Goal: Check status: Check status

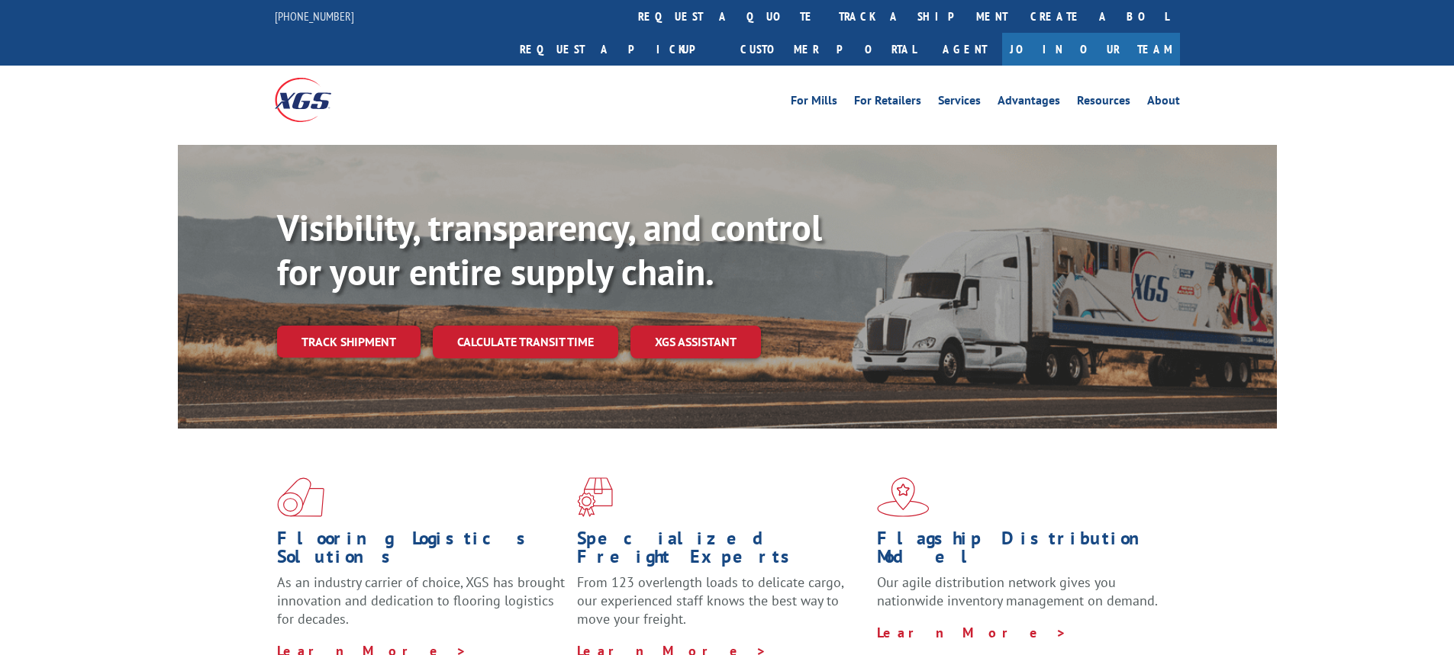
click at [348, 326] on link "Track shipment" at bounding box center [348, 342] width 143 height 32
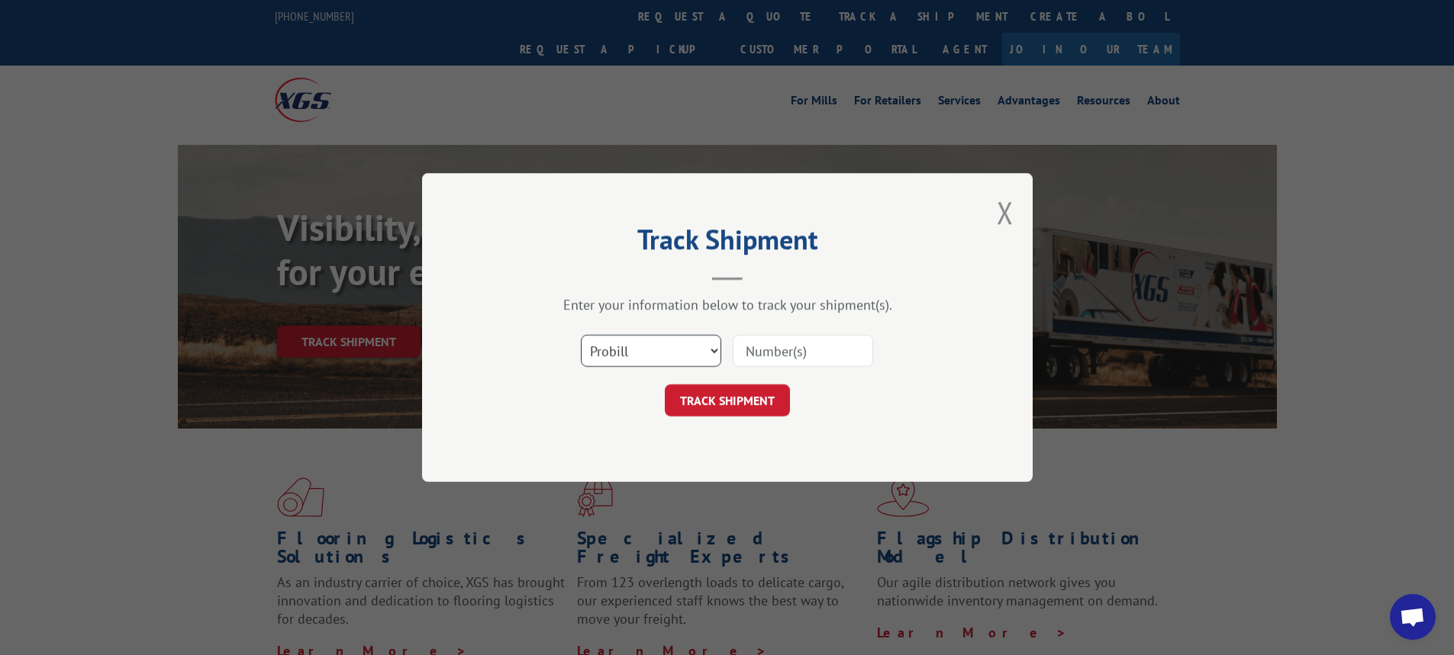
click at [718, 348] on select "Select category... Probill BOL PO" at bounding box center [651, 351] width 140 height 32
click at [716, 348] on select "Select category... Probill BOL PO" at bounding box center [651, 351] width 140 height 32
click at [713, 350] on select "Select category... Probill BOL PO" at bounding box center [651, 351] width 140 height 32
select select "bol"
click at [581, 335] on select "Select category... Probill BOL PO" at bounding box center [651, 351] width 140 height 32
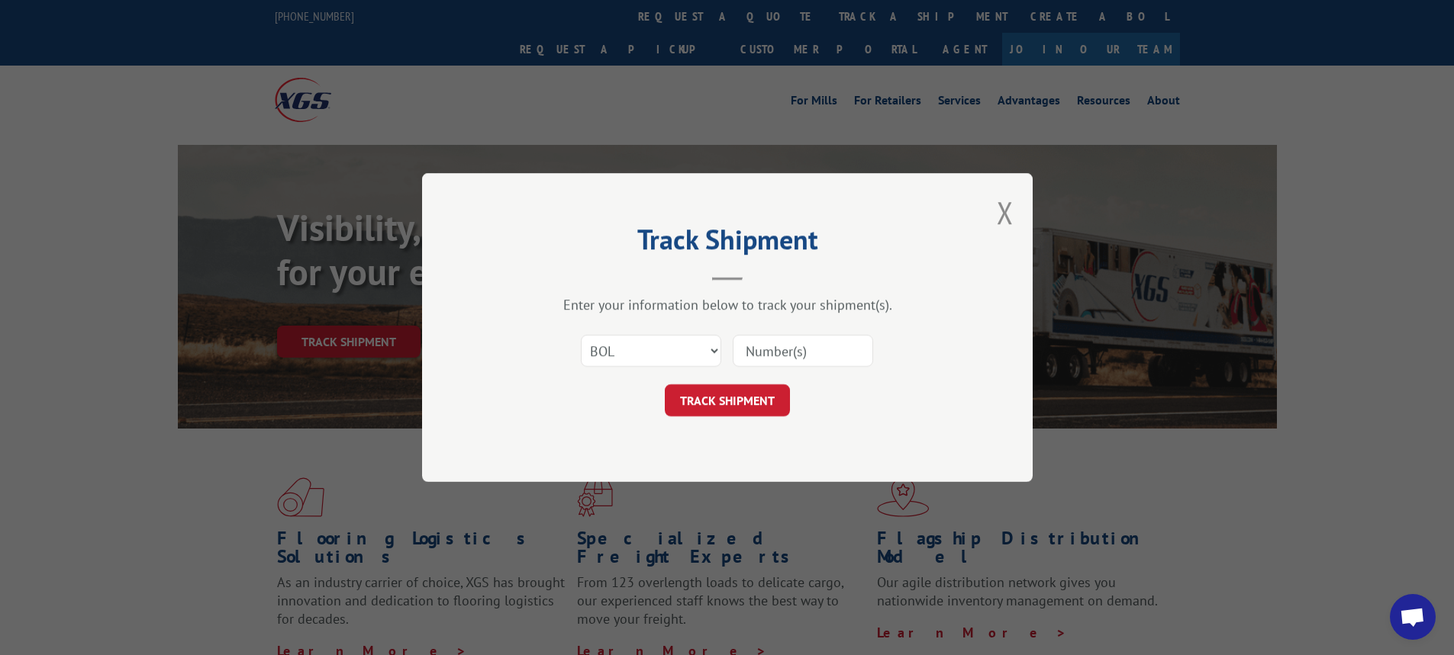
click at [764, 346] on input at bounding box center [803, 351] width 140 height 32
type input "6025954"
click button "TRACK SHIPMENT" at bounding box center [727, 401] width 125 height 32
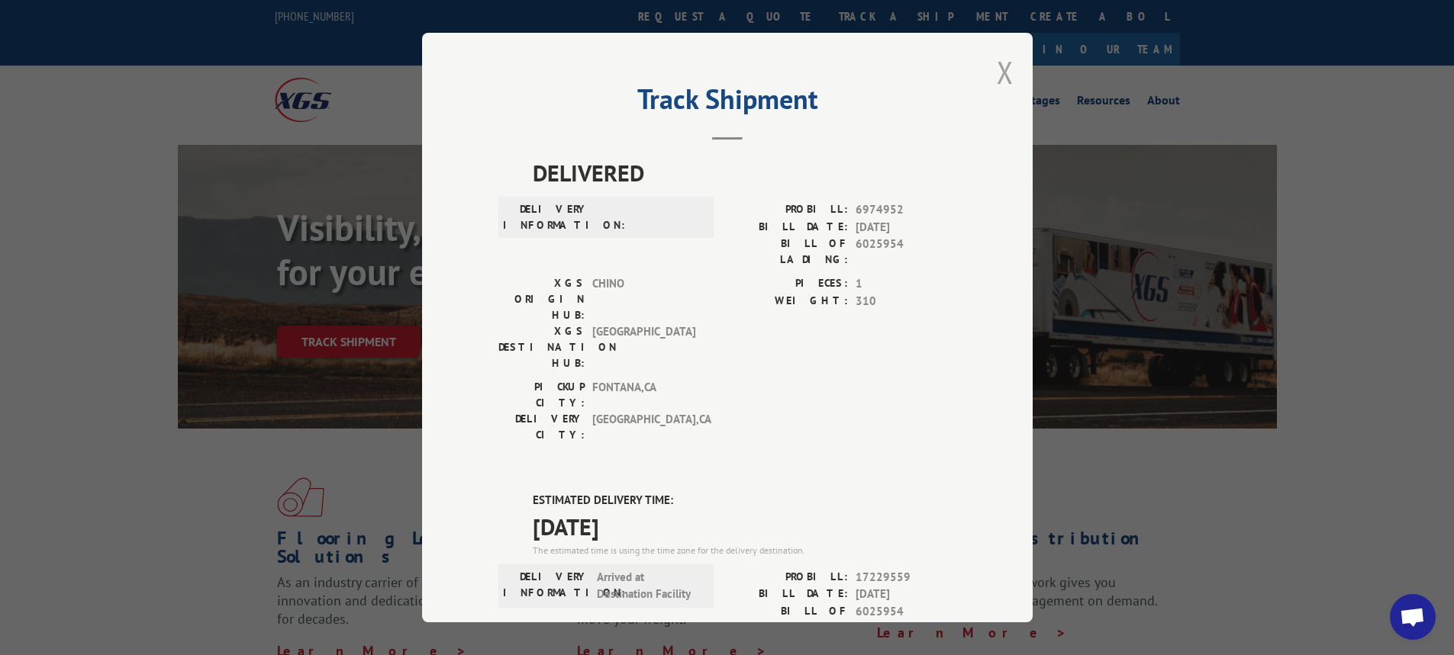
click at [997, 69] on button "Close modal" at bounding box center [1005, 72] width 17 height 40
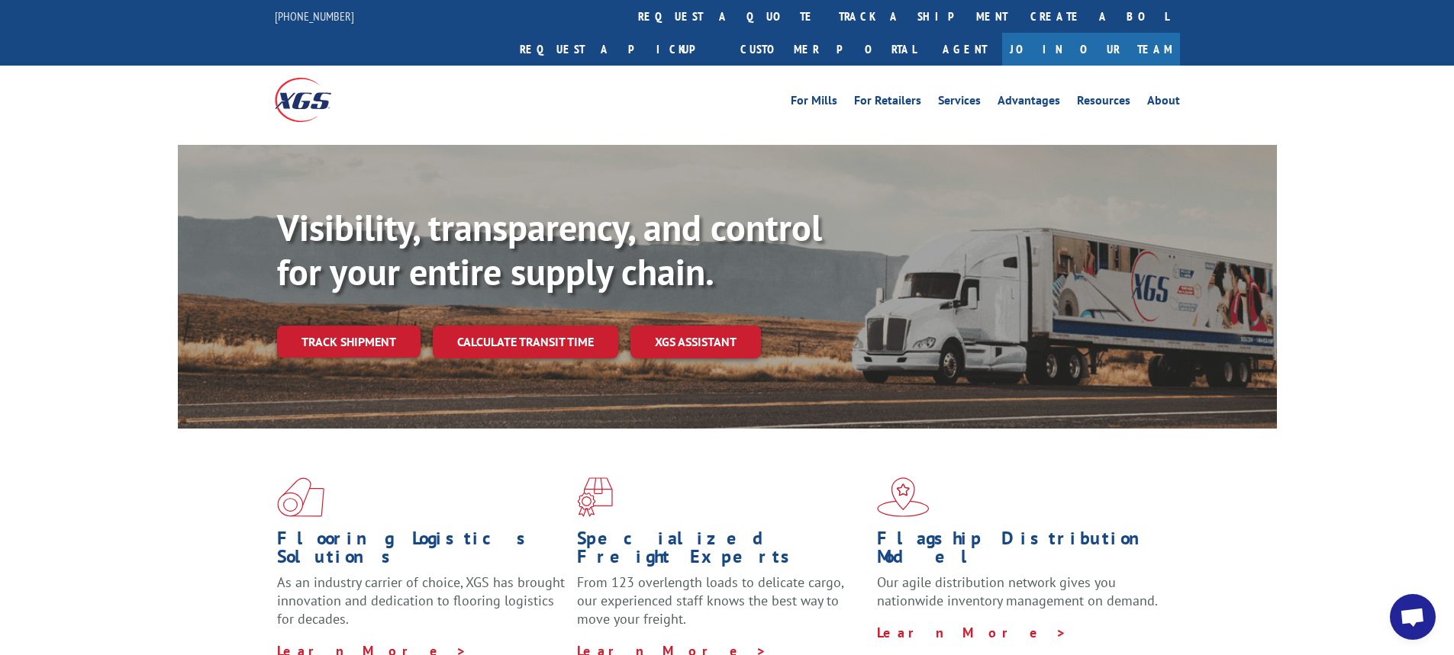
click at [342, 326] on link "Track shipment" at bounding box center [348, 342] width 143 height 32
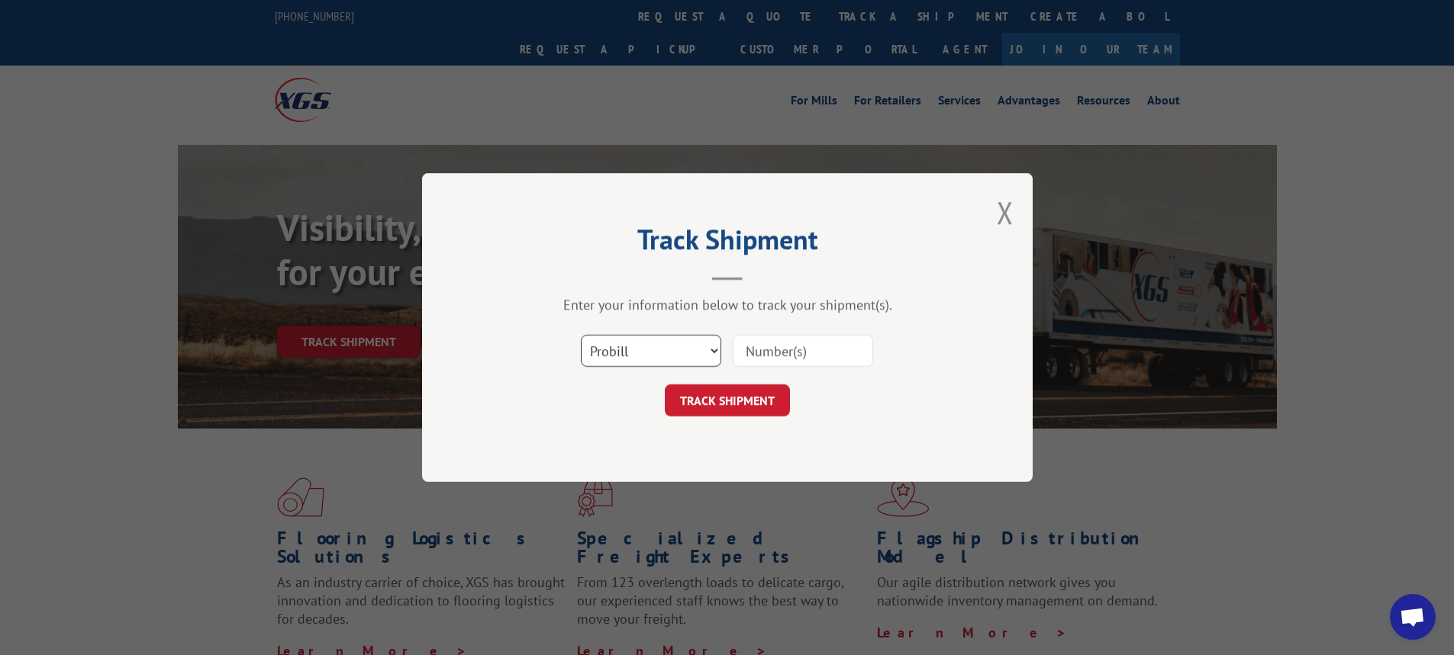
click at [717, 355] on select "Select category... Probill BOL PO" at bounding box center [651, 351] width 140 height 32
select select "bol"
click at [581, 335] on select "Select category... Probill BOL PO" at bounding box center [651, 351] width 140 height 32
click at [755, 349] on input at bounding box center [803, 351] width 140 height 32
type input "54395083"
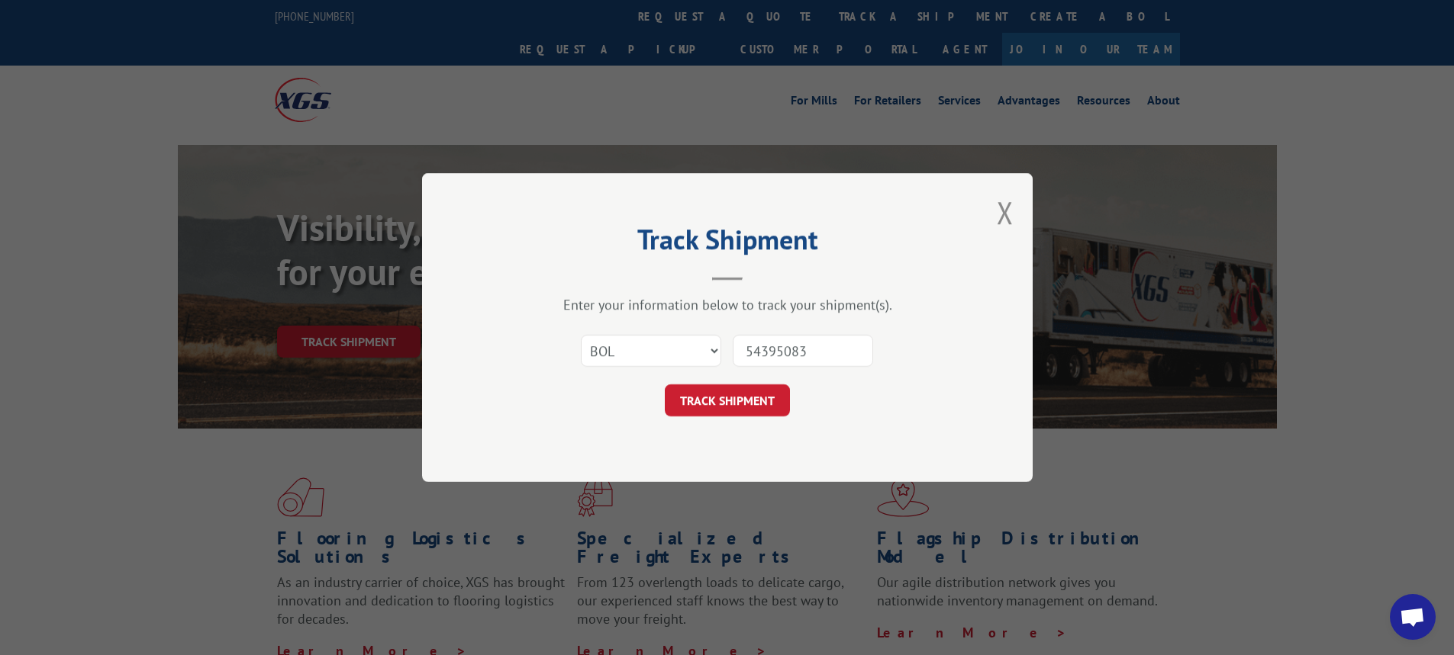
click button "TRACK SHIPMENT" at bounding box center [727, 401] width 125 height 32
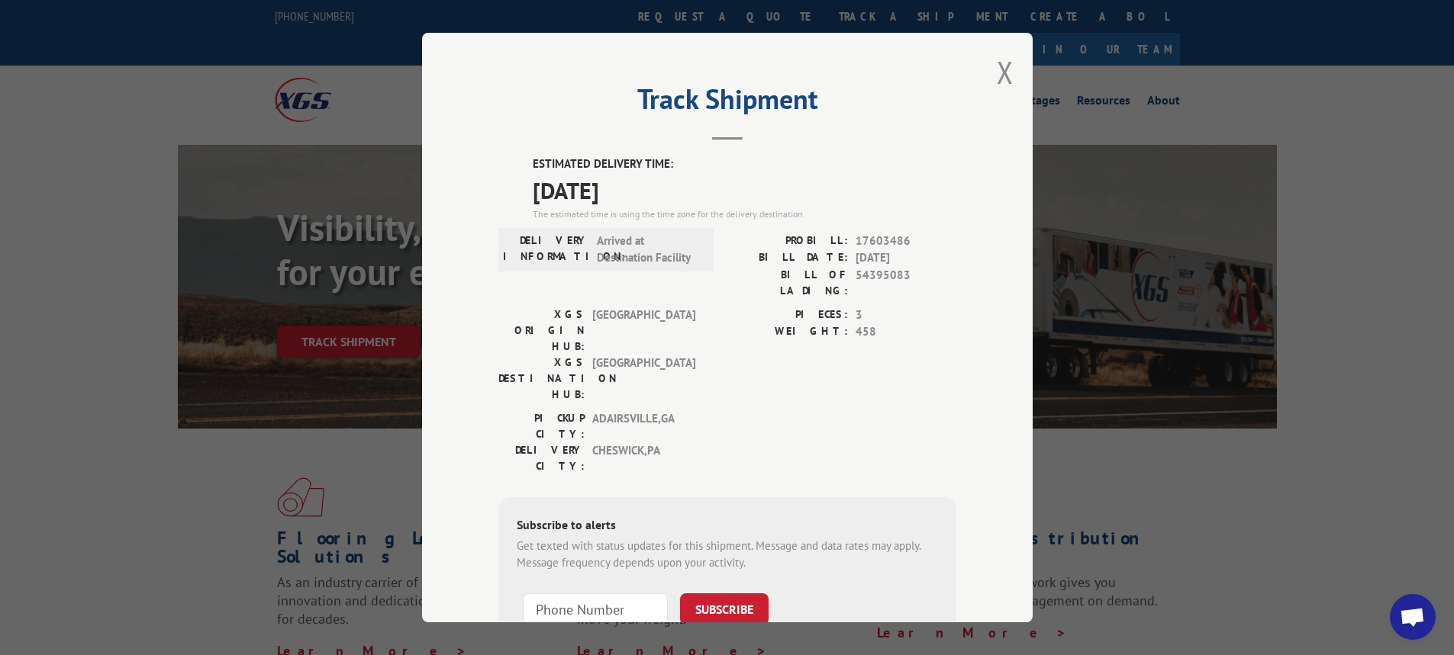
click at [1010, 69] on div "Track Shipment ESTIMATED DELIVERY TIME: [DATE] The estimated time is using the …" at bounding box center [727, 328] width 610 height 590
click at [997, 73] on button "Close modal" at bounding box center [1005, 72] width 17 height 40
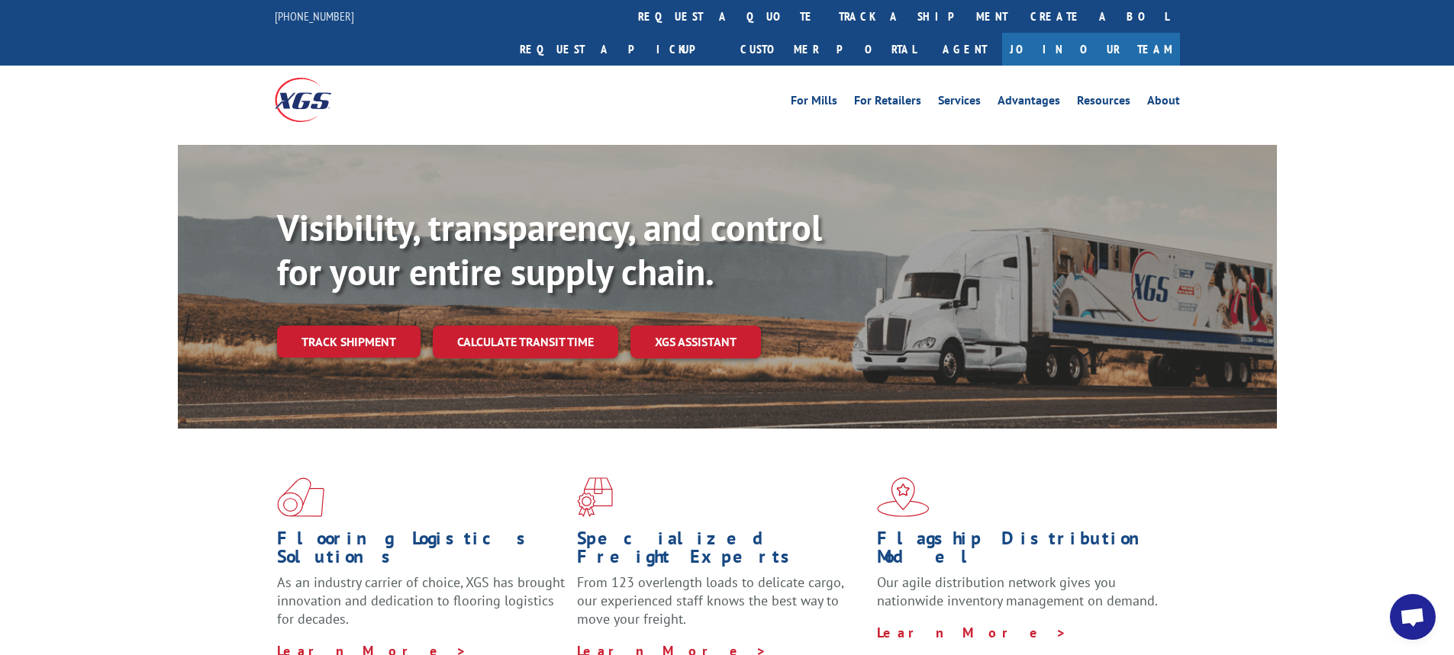
click at [383, 326] on link "Track shipment" at bounding box center [348, 342] width 143 height 32
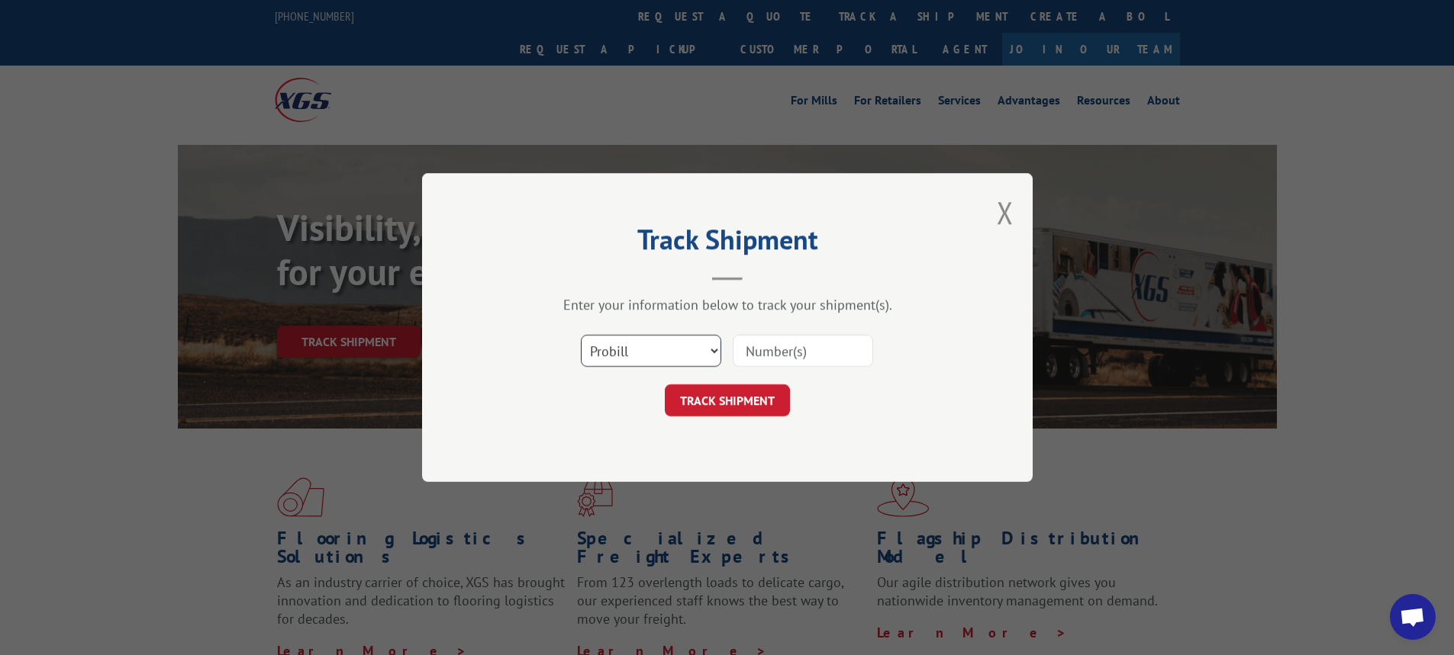
click at [711, 349] on select "Select category... Probill BOL PO" at bounding box center [651, 351] width 140 height 32
select select "bol"
click at [581, 335] on select "Select category... Probill BOL PO" at bounding box center [651, 351] width 140 height 32
click at [758, 349] on input at bounding box center [803, 351] width 140 height 32
type input "6024760"
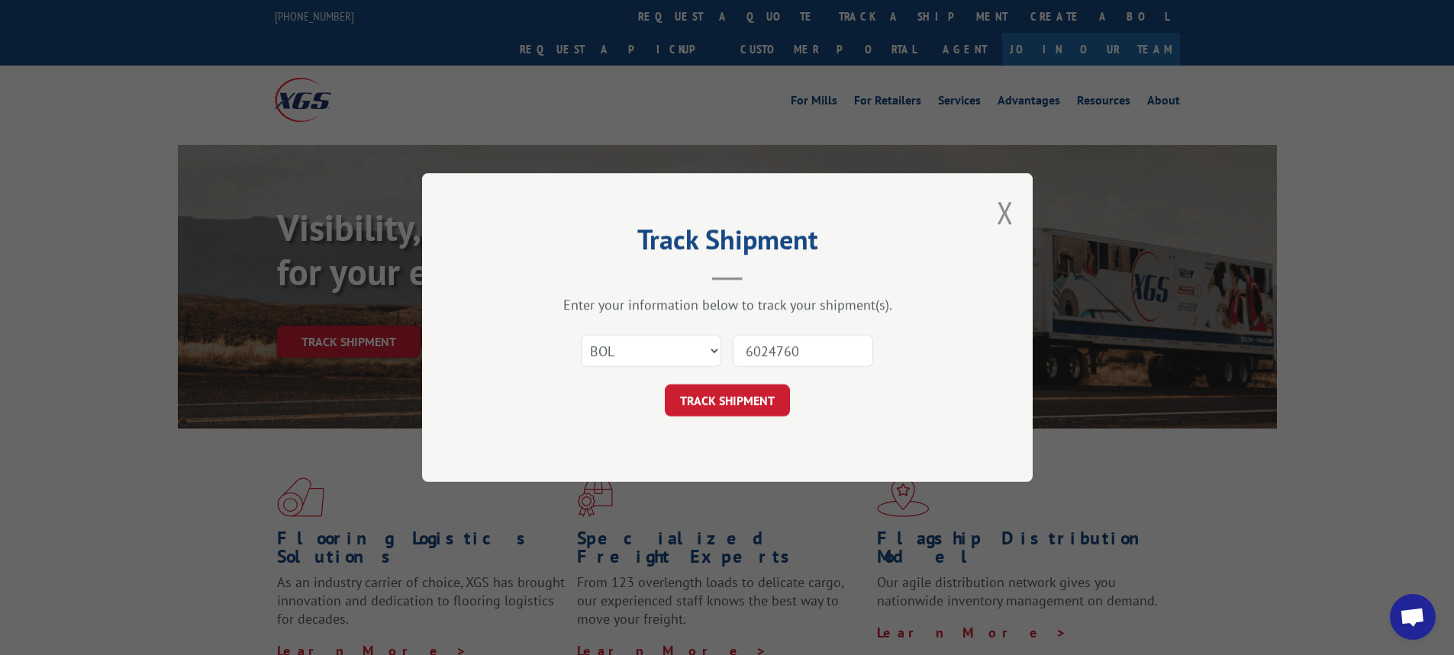
click button "TRACK SHIPMENT" at bounding box center [727, 401] width 125 height 32
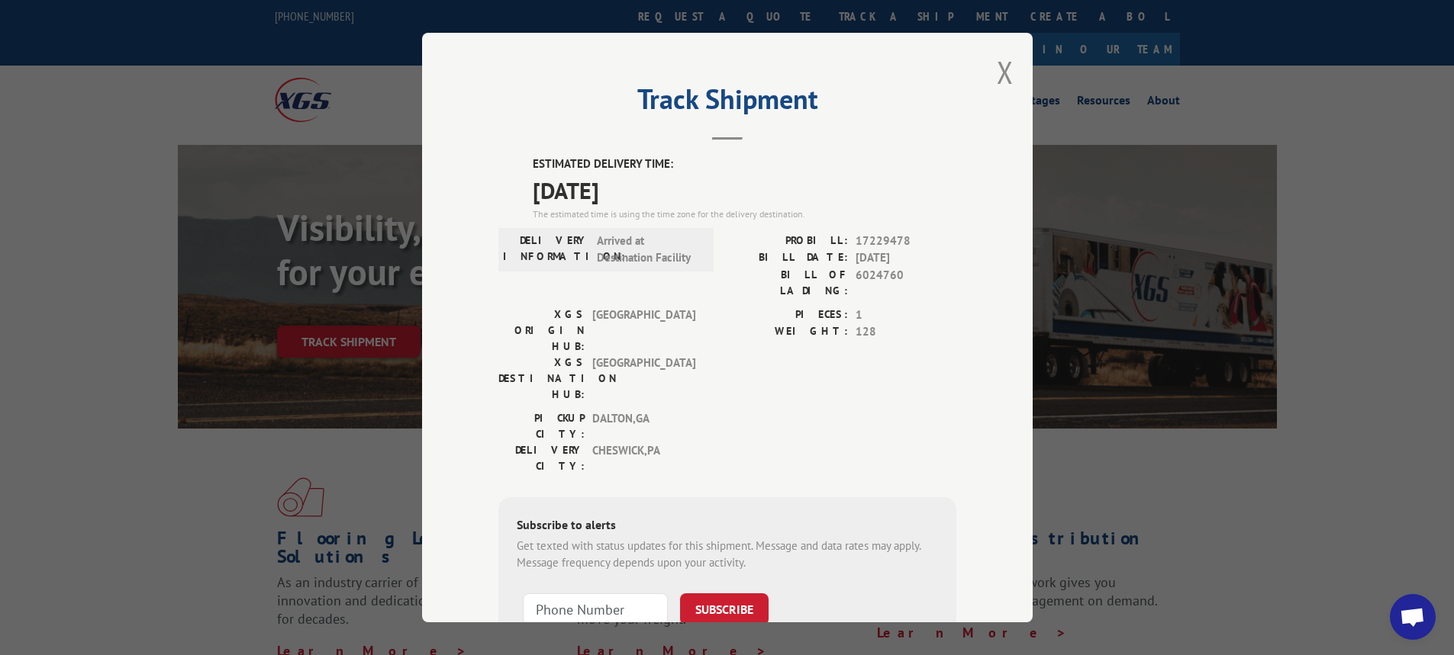
click at [990, 72] on div "Track Shipment ESTIMATED DELIVERY TIME: [DATE] The estimated time is using the …" at bounding box center [727, 328] width 610 height 590
click at [1004, 59] on button "Close modal" at bounding box center [1005, 72] width 17 height 40
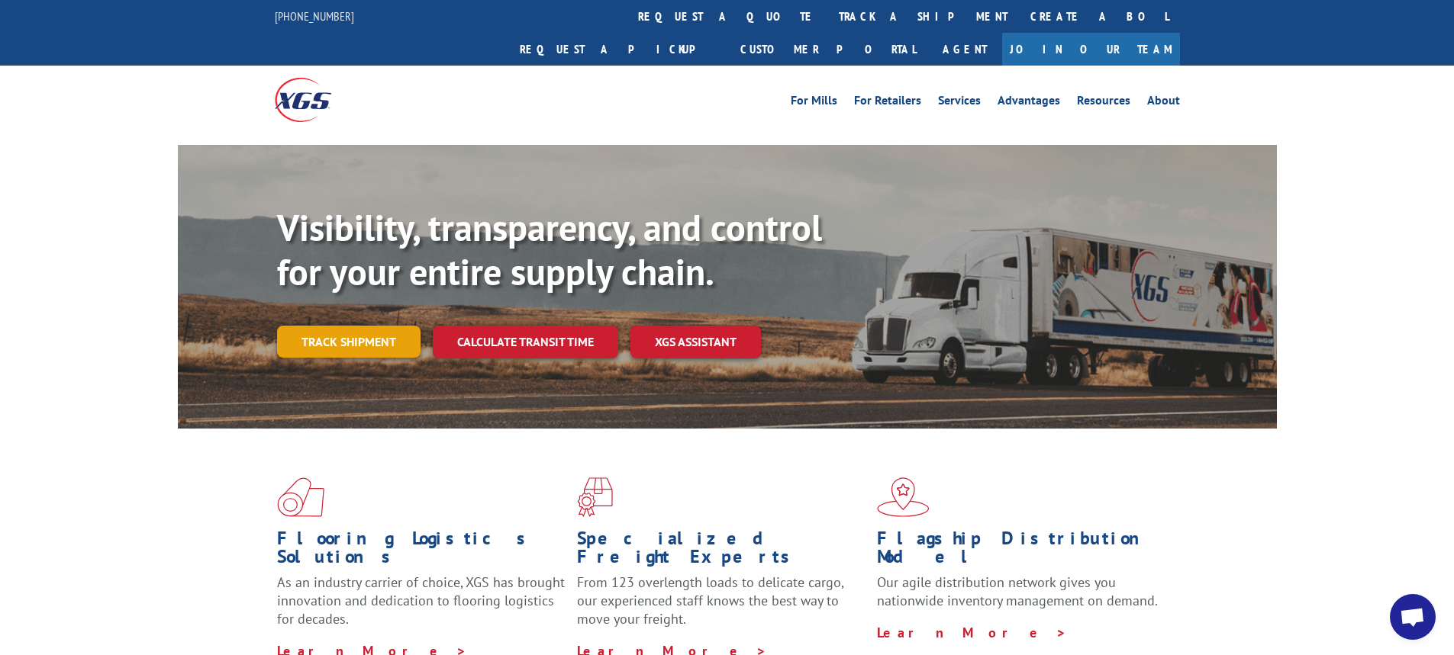
click at [385, 326] on link "Track shipment" at bounding box center [348, 342] width 143 height 32
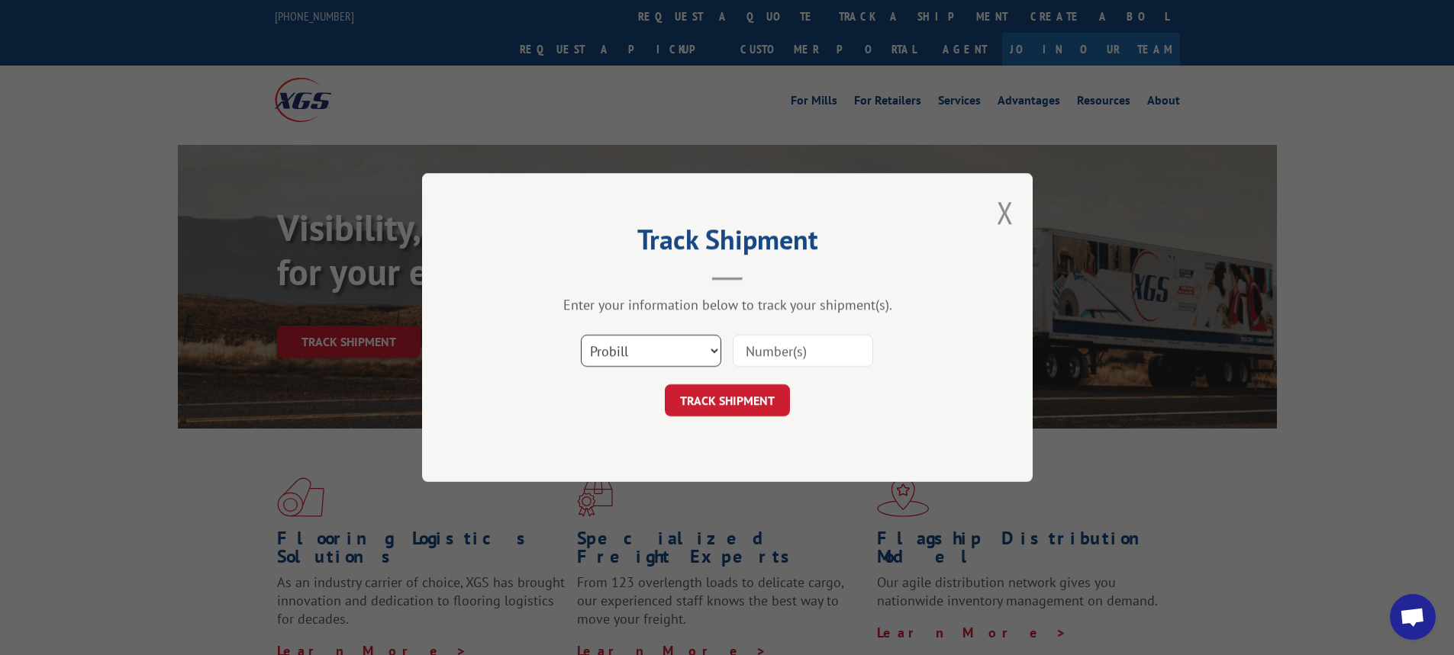
click at [717, 349] on select "Select category... Probill BOL PO" at bounding box center [651, 351] width 140 height 32
select select "bol"
click at [581, 335] on select "Select category... Probill BOL PO" at bounding box center [651, 351] width 140 height 32
click at [750, 350] on input at bounding box center [803, 351] width 140 height 32
type input "6024760"
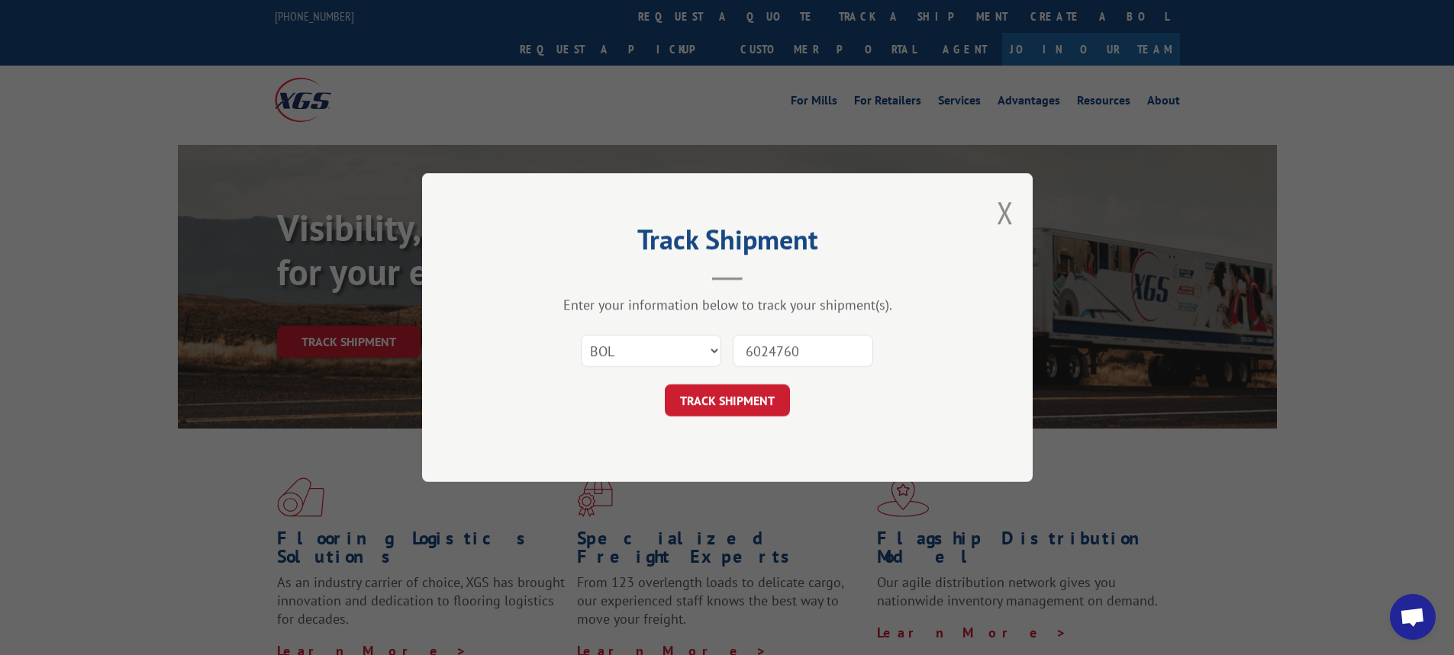
click button "TRACK SHIPMENT" at bounding box center [727, 401] width 125 height 32
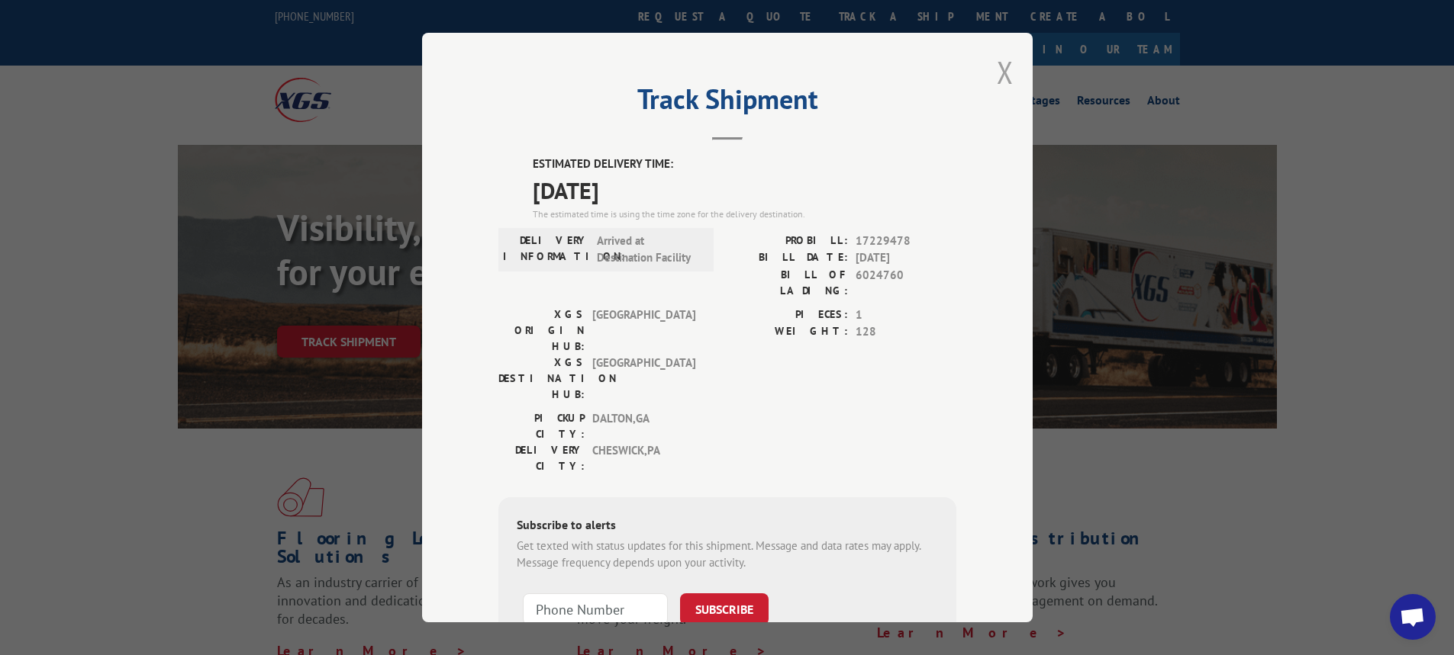
click at [1000, 79] on button "Close modal" at bounding box center [1005, 72] width 17 height 40
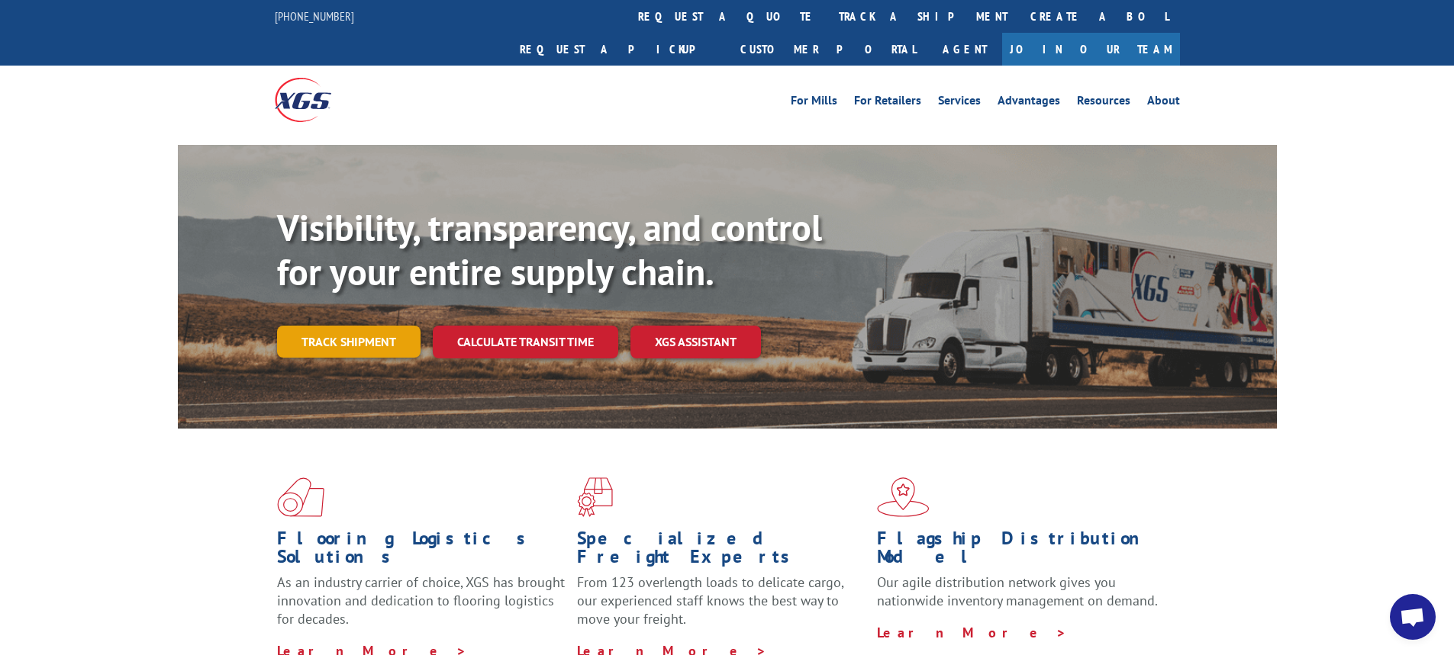
click at [355, 326] on link "Track shipment" at bounding box center [348, 342] width 143 height 32
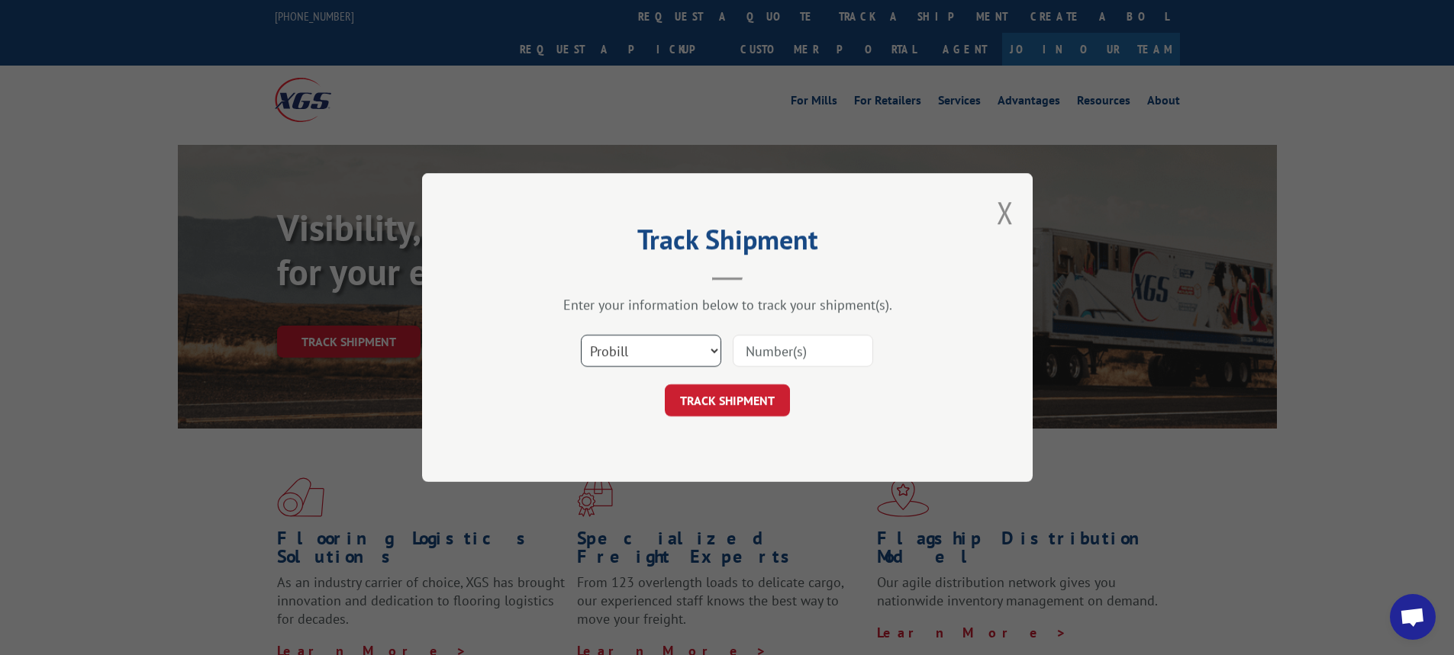
click at [710, 349] on select "Select category... Probill BOL PO" at bounding box center [651, 351] width 140 height 32
select select "bol"
click at [581, 335] on select "Select category... Probill BOL PO" at bounding box center [651, 351] width 140 height 32
click at [770, 354] on input at bounding box center [803, 351] width 140 height 32
type input "6025125"
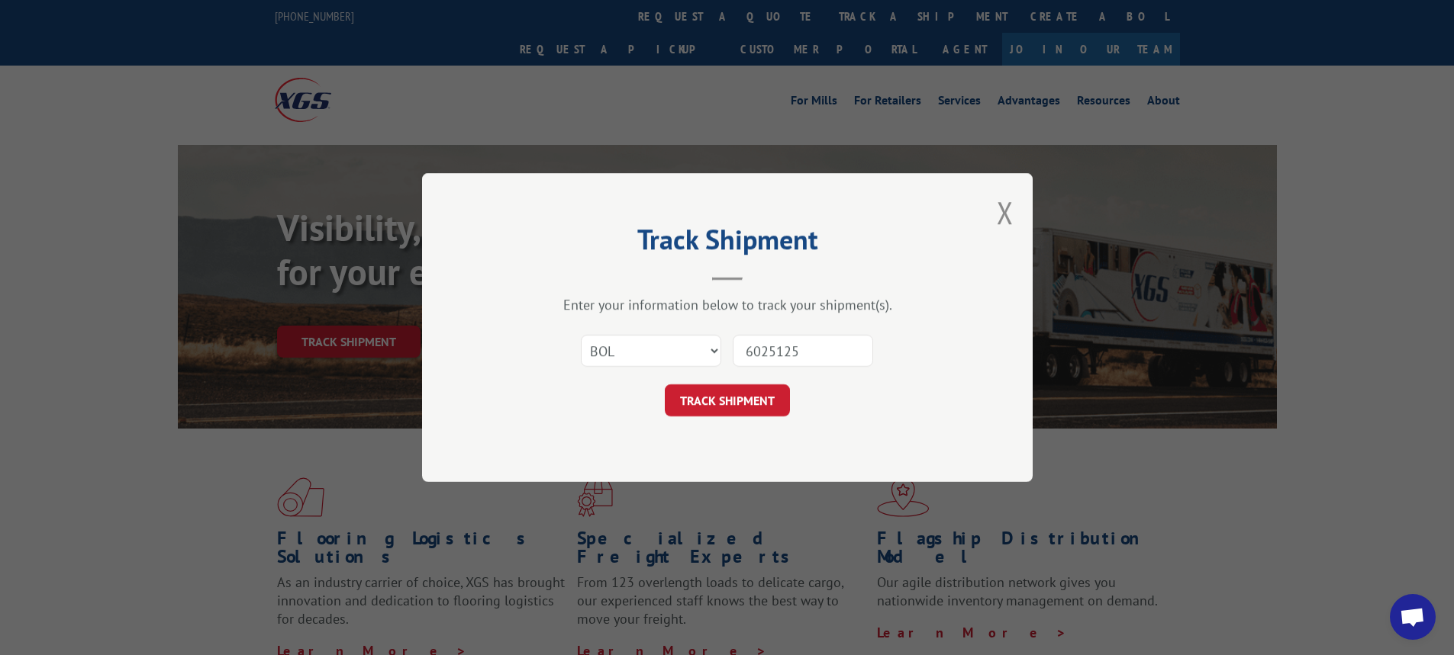
click button "TRACK SHIPMENT" at bounding box center [727, 401] width 125 height 32
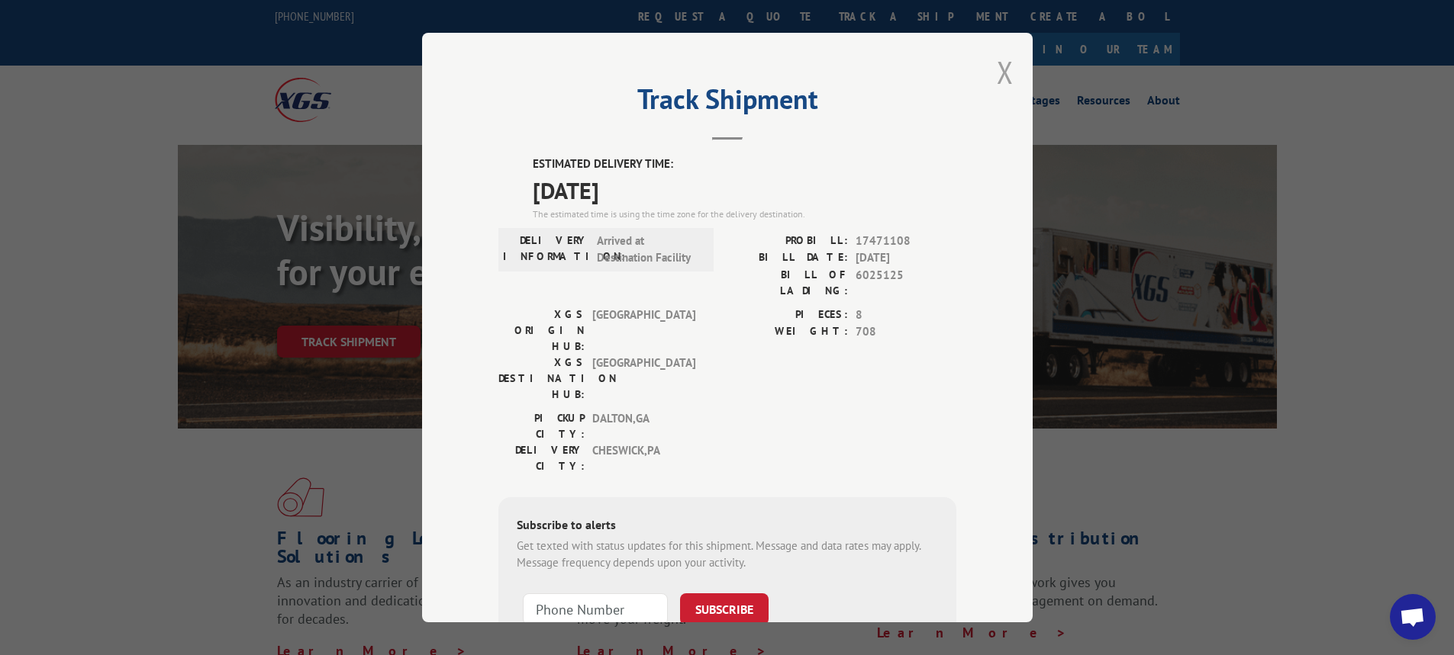
click at [1002, 72] on button "Close modal" at bounding box center [1005, 72] width 17 height 40
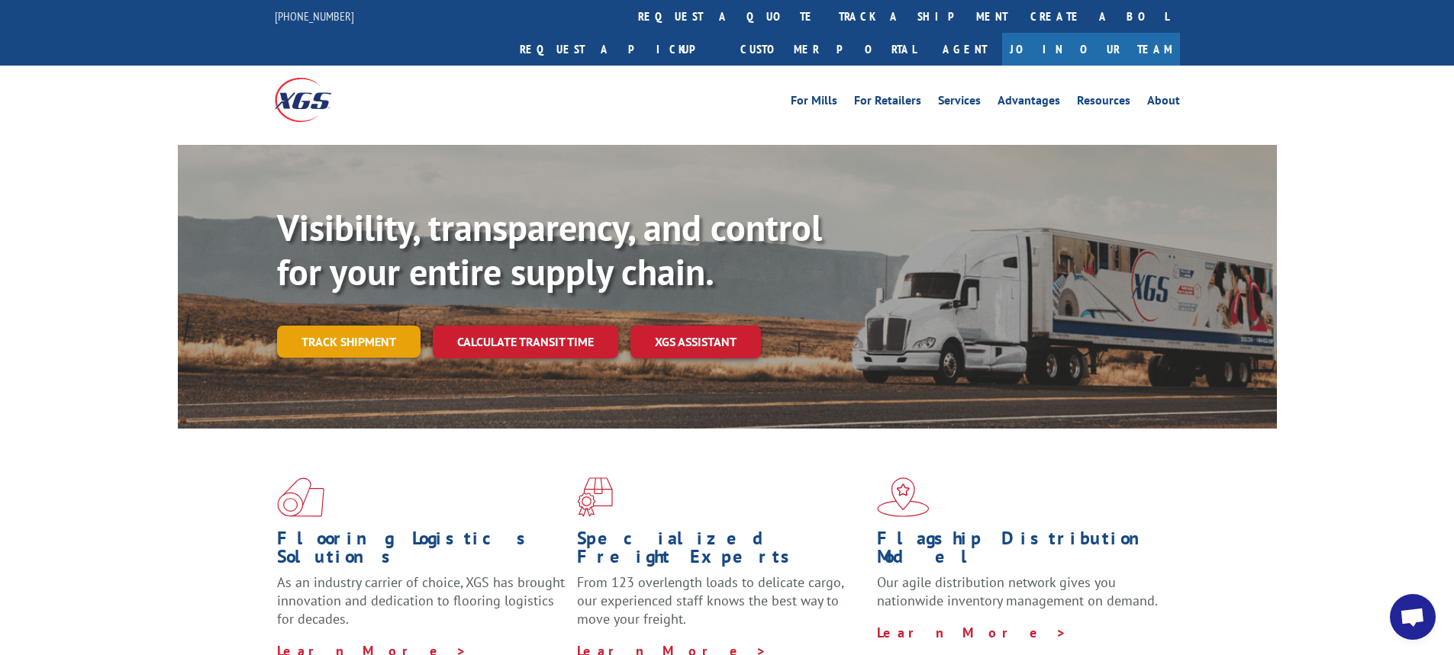
click at [358, 326] on link "Track shipment" at bounding box center [348, 342] width 143 height 32
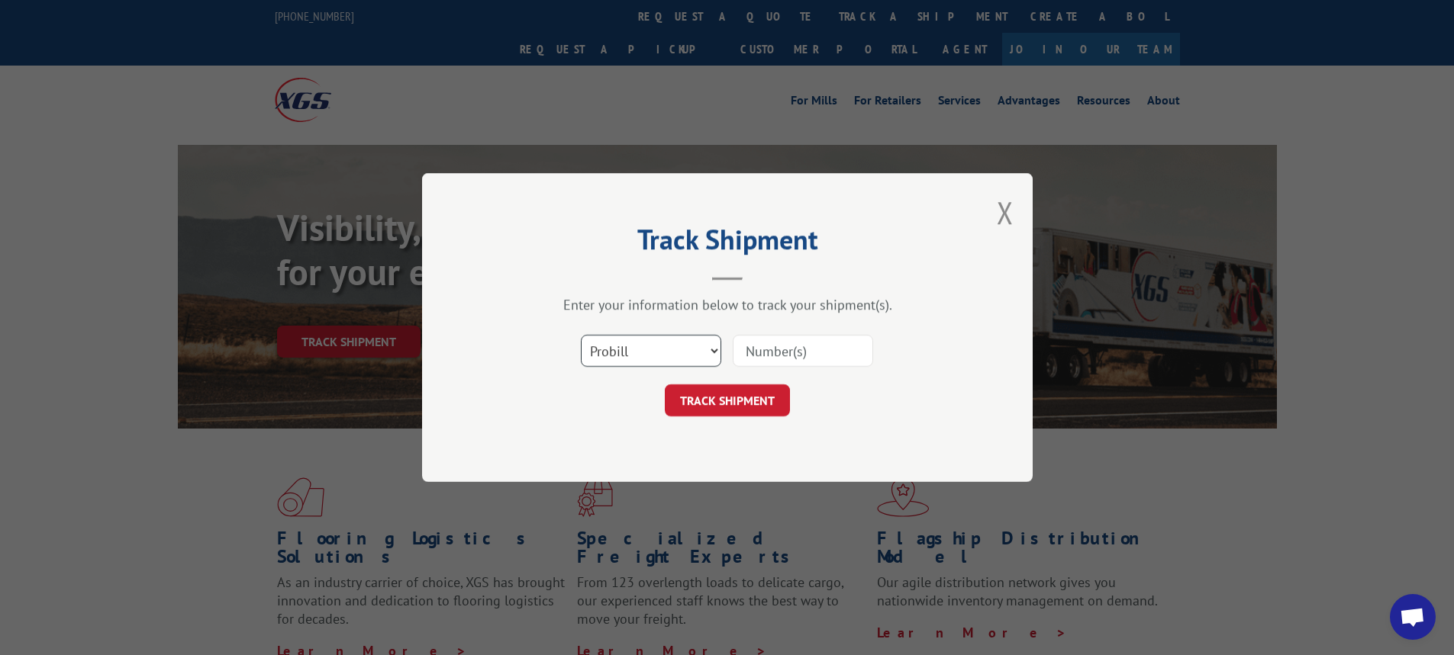
drag, startPoint x: 712, startPoint y: 350, endPoint x: 704, endPoint y: 359, distance: 11.9
click at [712, 350] on select "Select category... Probill BOL PO" at bounding box center [651, 351] width 140 height 32
select select "bol"
click at [581, 335] on select "Select category... Probill BOL PO" at bounding box center [651, 351] width 140 height 32
drag, startPoint x: 716, startPoint y: 359, endPoint x: 728, endPoint y: 350, distance: 14.8
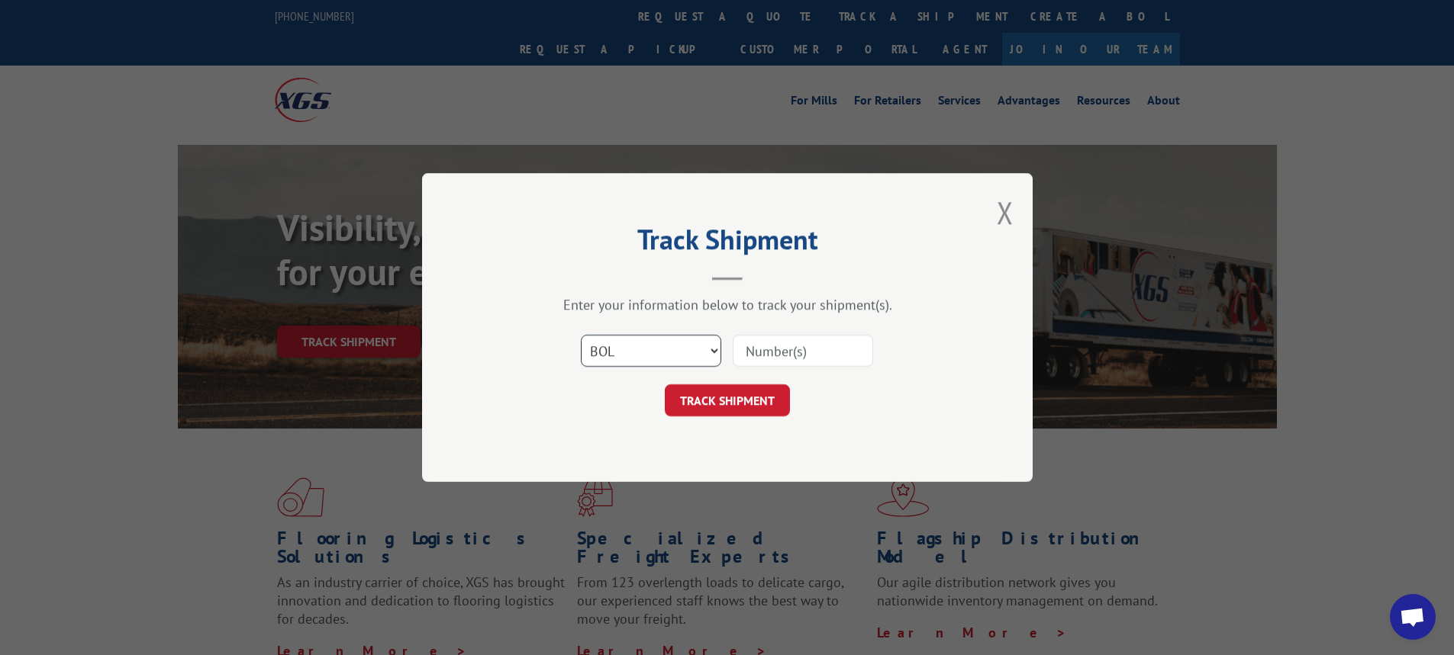
click at [716, 359] on select "Select category... Probill BOL PO" at bounding box center [651, 351] width 140 height 32
click at [769, 342] on input at bounding box center [803, 351] width 140 height 32
type input "6025955"
click button "TRACK SHIPMENT" at bounding box center [727, 401] width 125 height 32
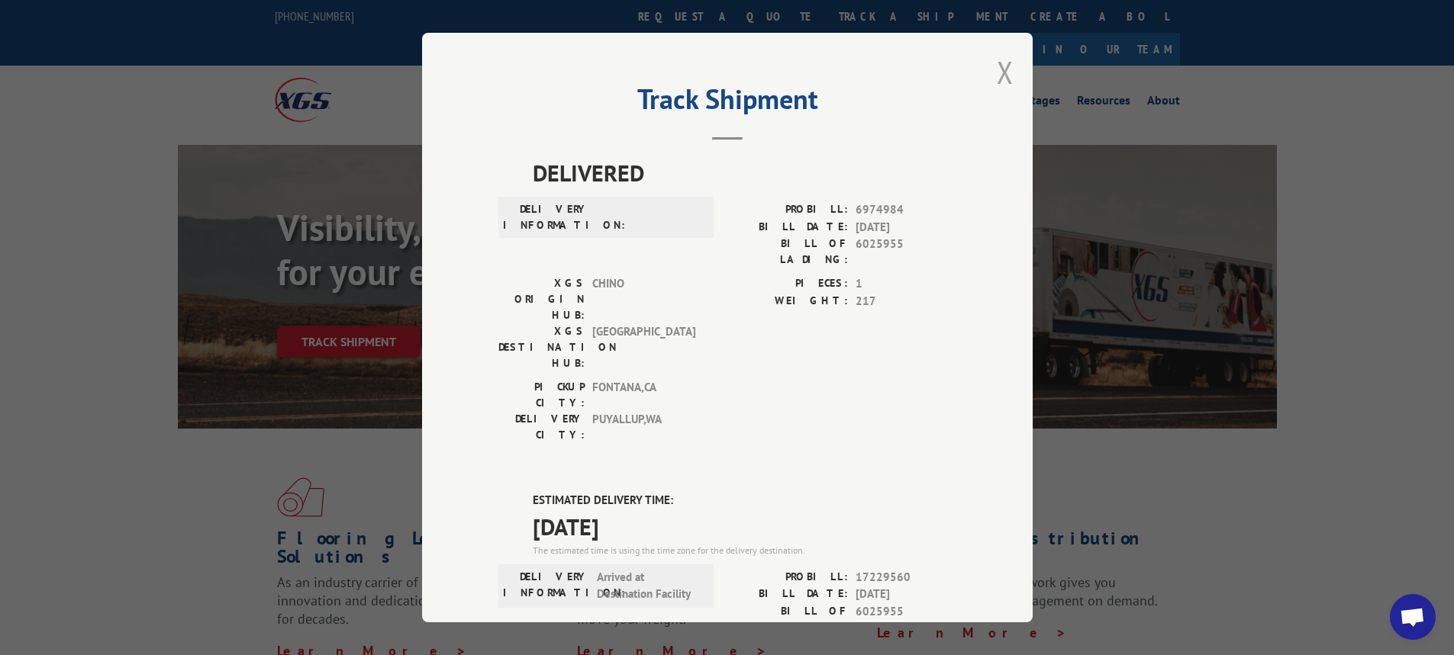
click at [1001, 72] on button "Close modal" at bounding box center [1005, 72] width 17 height 40
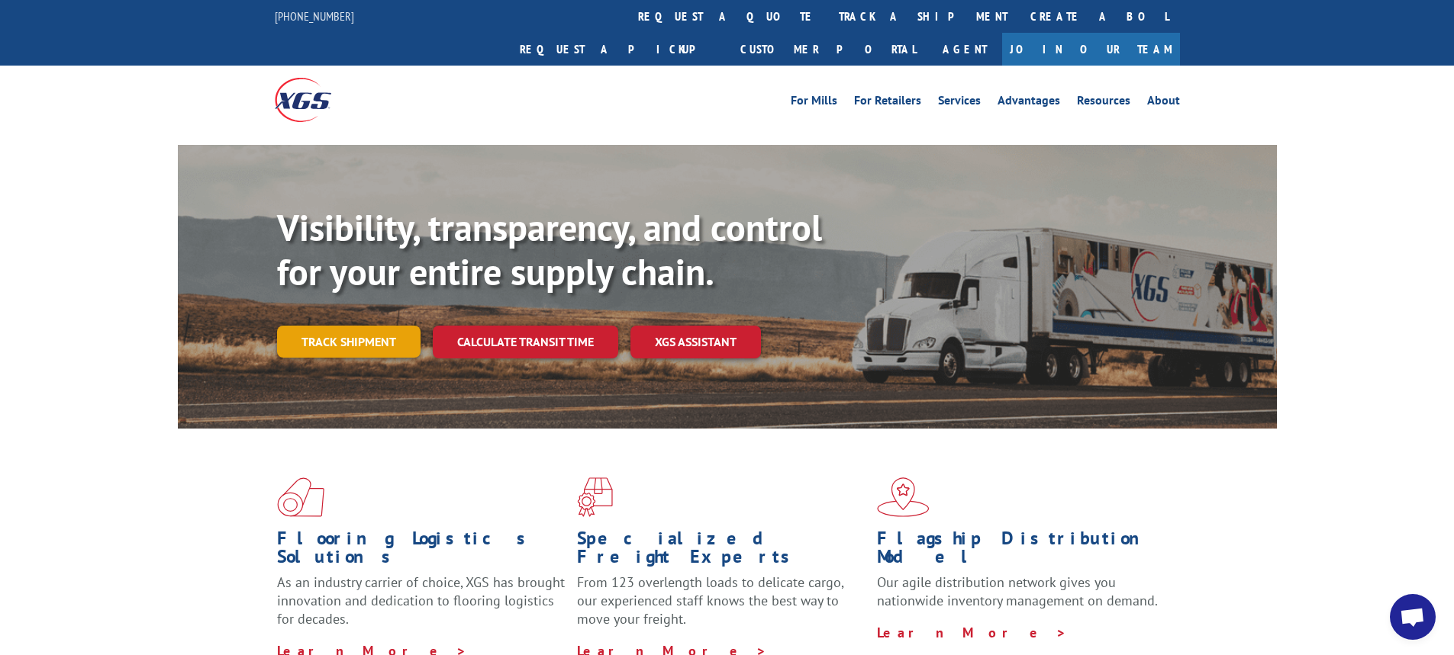
click at [393, 326] on link "Track shipment" at bounding box center [348, 342] width 143 height 32
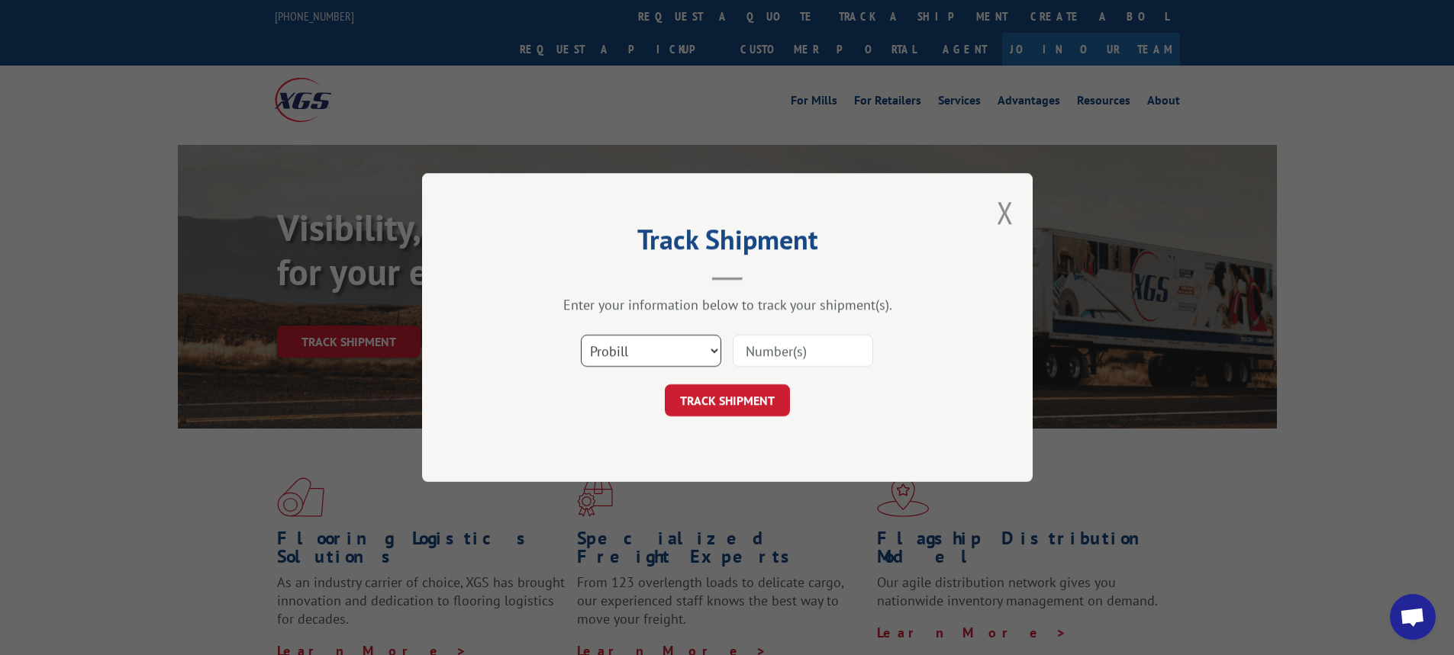
click at [717, 353] on select "Select category... Probill BOL PO" at bounding box center [651, 351] width 140 height 32
select select "bol"
click at [581, 335] on select "Select category... Probill BOL PO" at bounding box center [651, 351] width 140 height 32
click at [759, 357] on input at bounding box center [803, 351] width 140 height 32
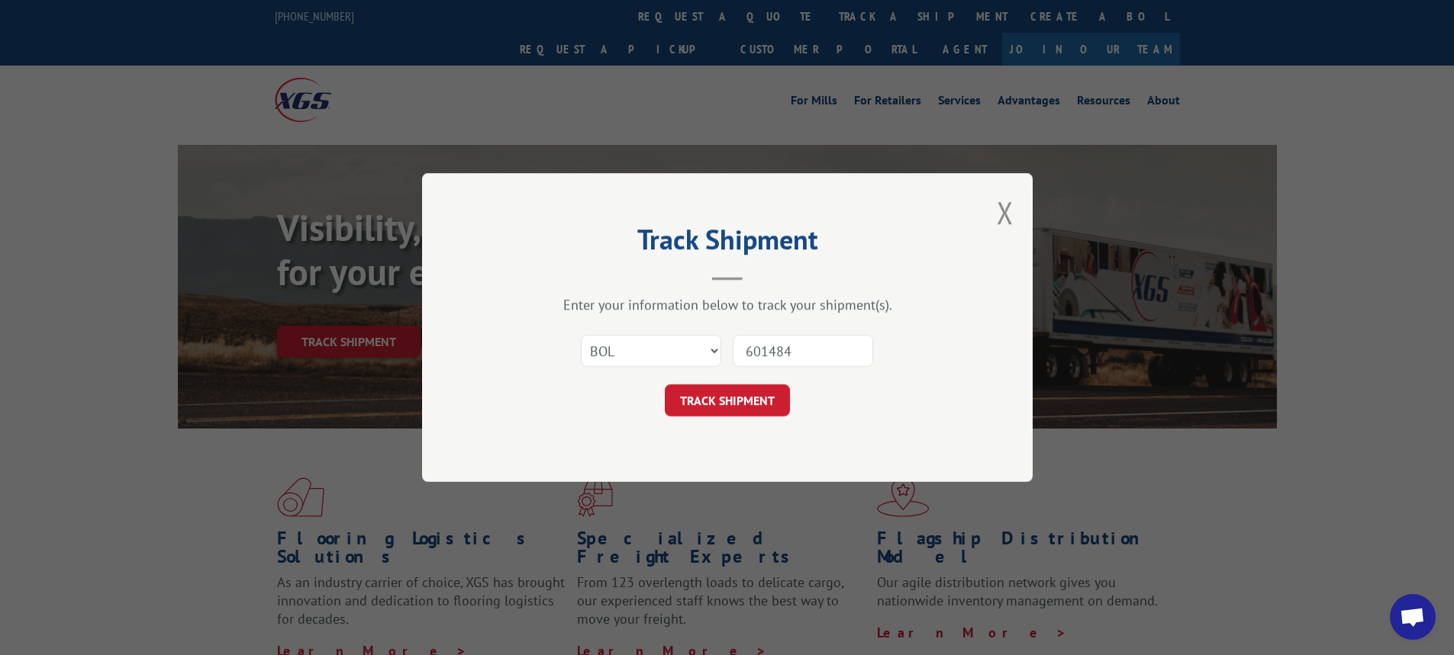
type input "6014847"
click button "TRACK SHIPMENT" at bounding box center [727, 401] width 125 height 32
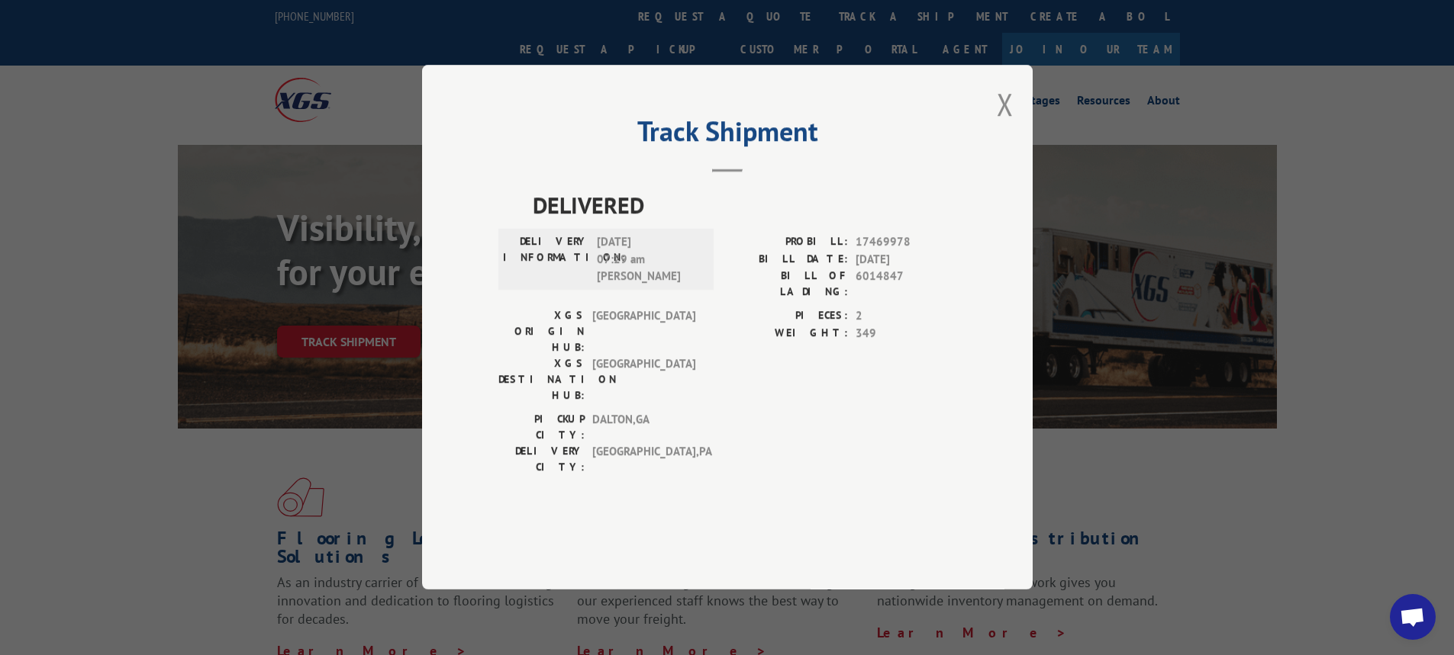
click at [1020, 133] on div "Track Shipment DELIVERED DELIVERY INFORMATION: [DATE] 07:29 am [PERSON_NAME]: 1…" at bounding box center [727, 327] width 610 height 525
click at [1006, 124] on button "Close modal" at bounding box center [1005, 104] width 17 height 40
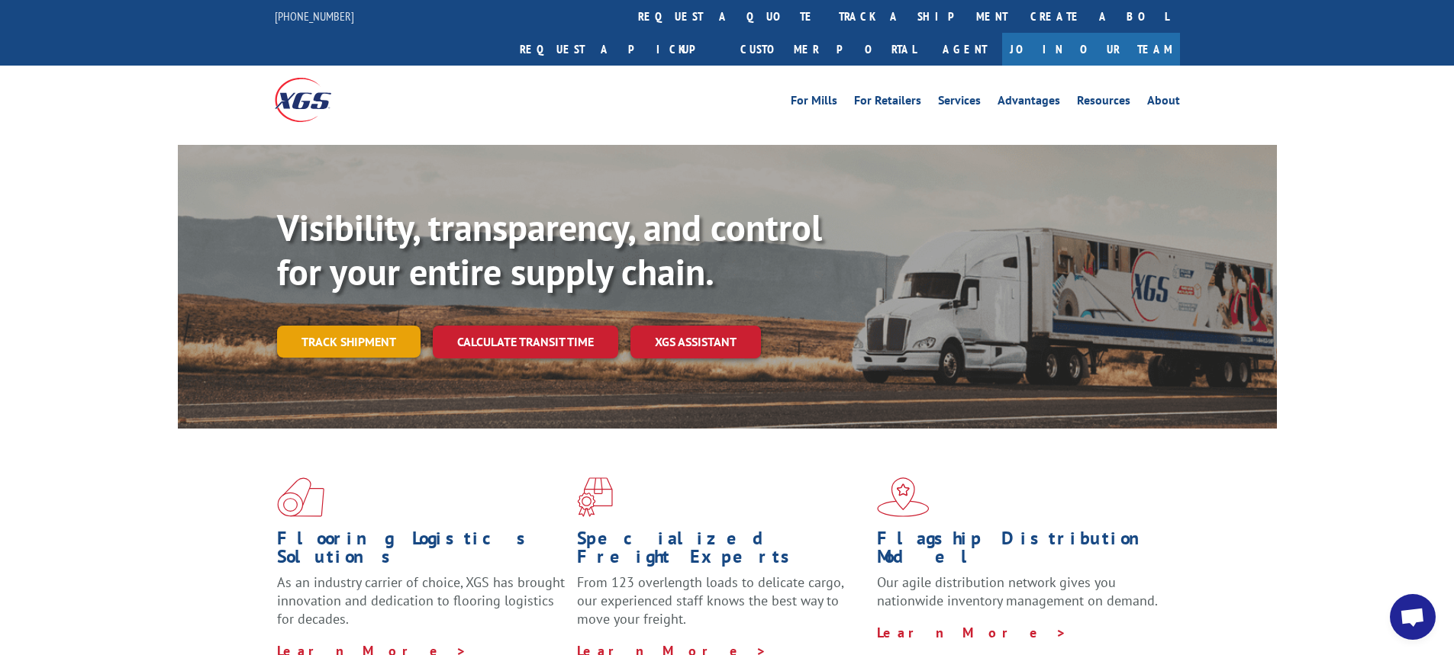
click at [368, 326] on link "Track shipment" at bounding box center [348, 342] width 143 height 32
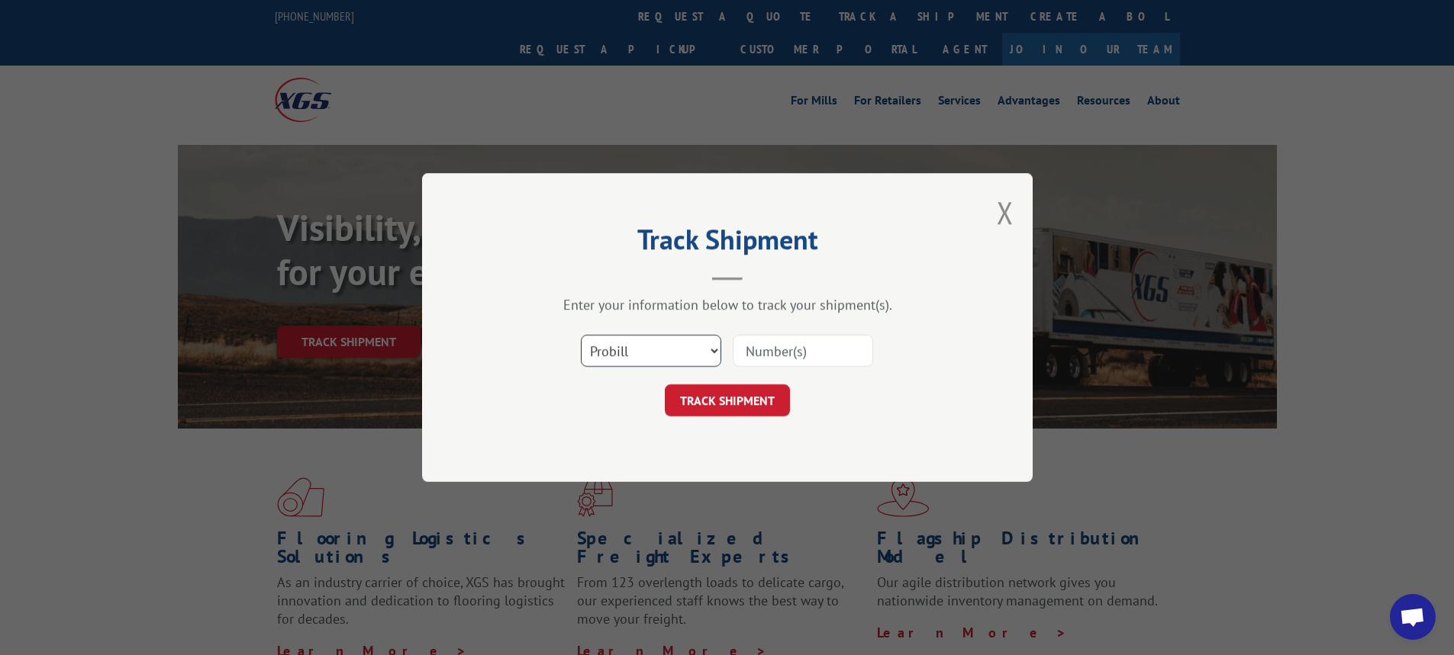
click at [710, 354] on select "Select category... Probill BOL PO" at bounding box center [651, 351] width 140 height 32
select select "bol"
click at [581, 335] on select "Select category... Probill BOL PO" at bounding box center [651, 351] width 140 height 32
click at [765, 357] on input at bounding box center [803, 351] width 140 height 32
type input "6014847"
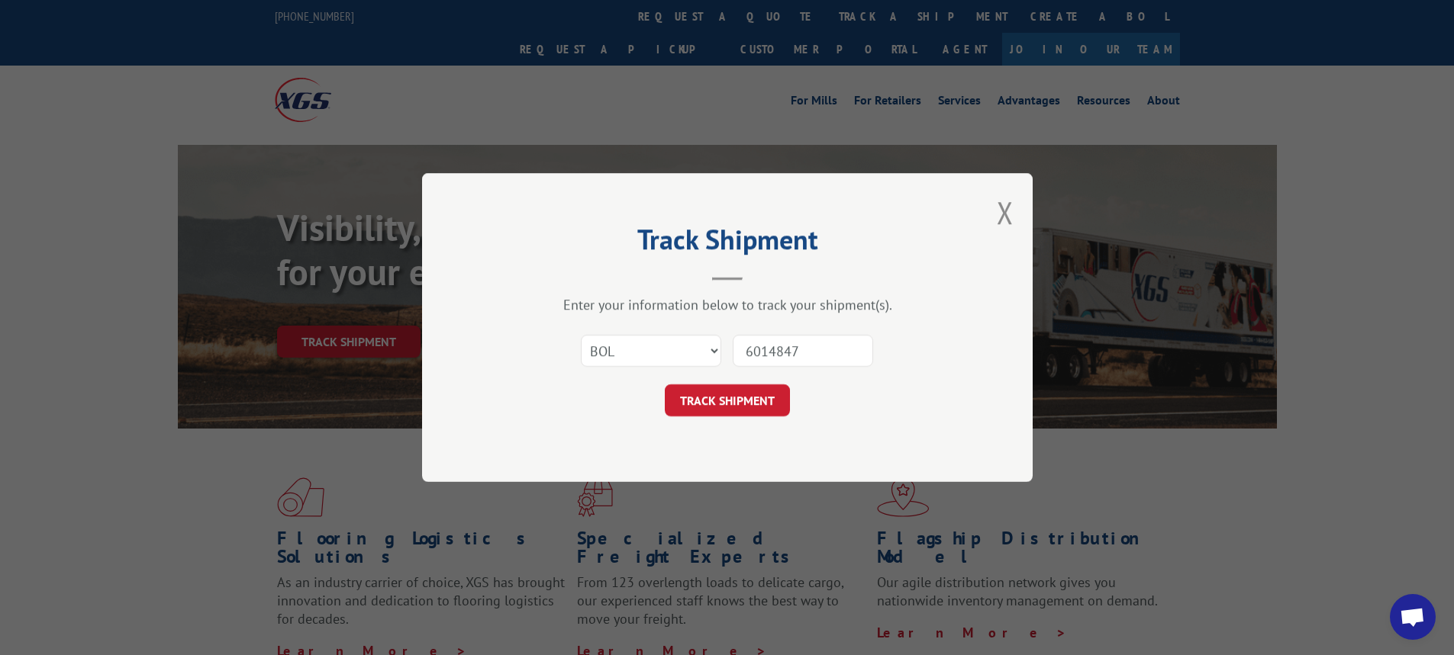
click button "TRACK SHIPMENT" at bounding box center [727, 401] width 125 height 32
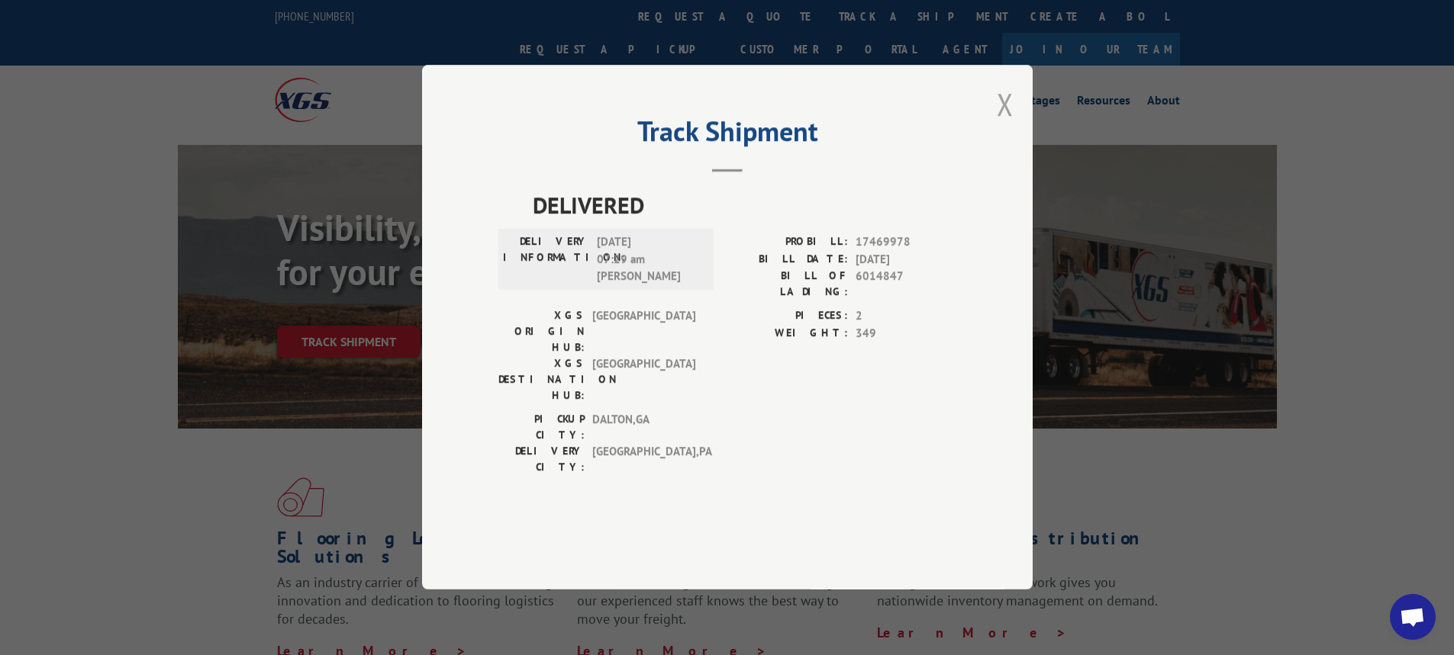
click at [1009, 124] on button "Close modal" at bounding box center [1005, 104] width 17 height 40
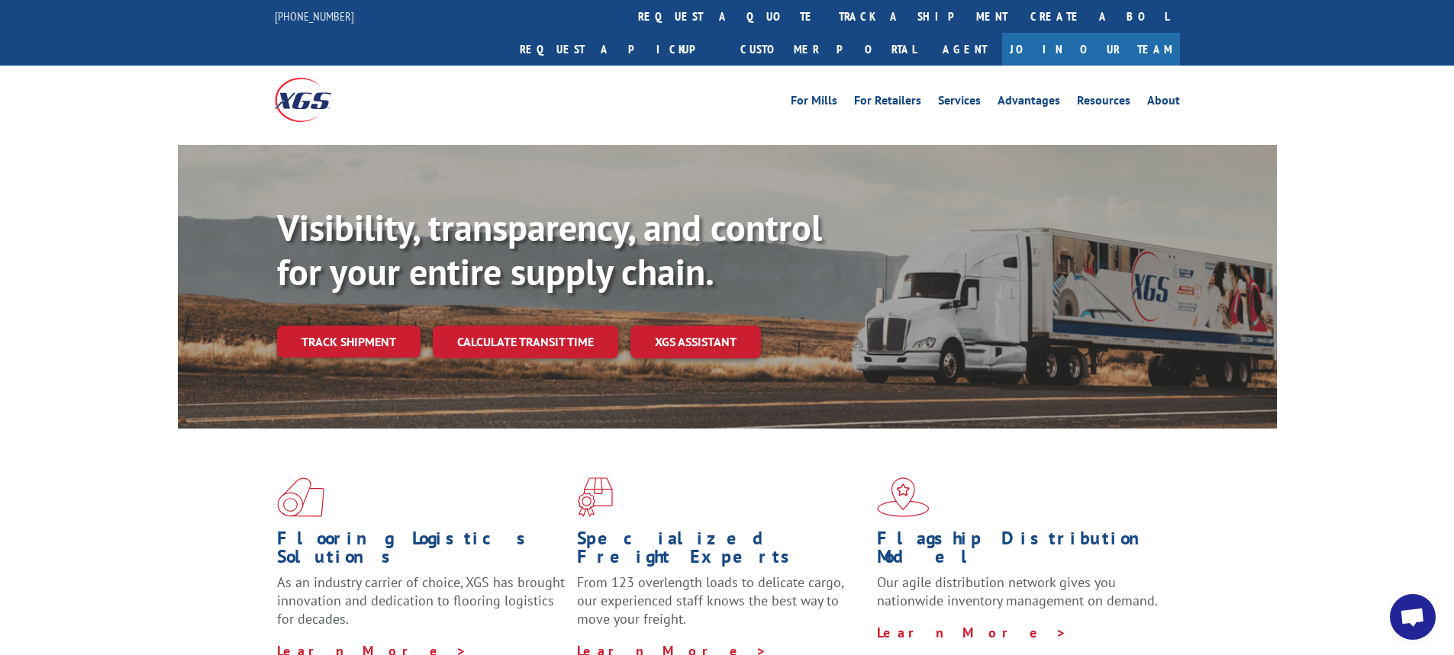
click at [390, 326] on link "Track shipment" at bounding box center [348, 342] width 143 height 32
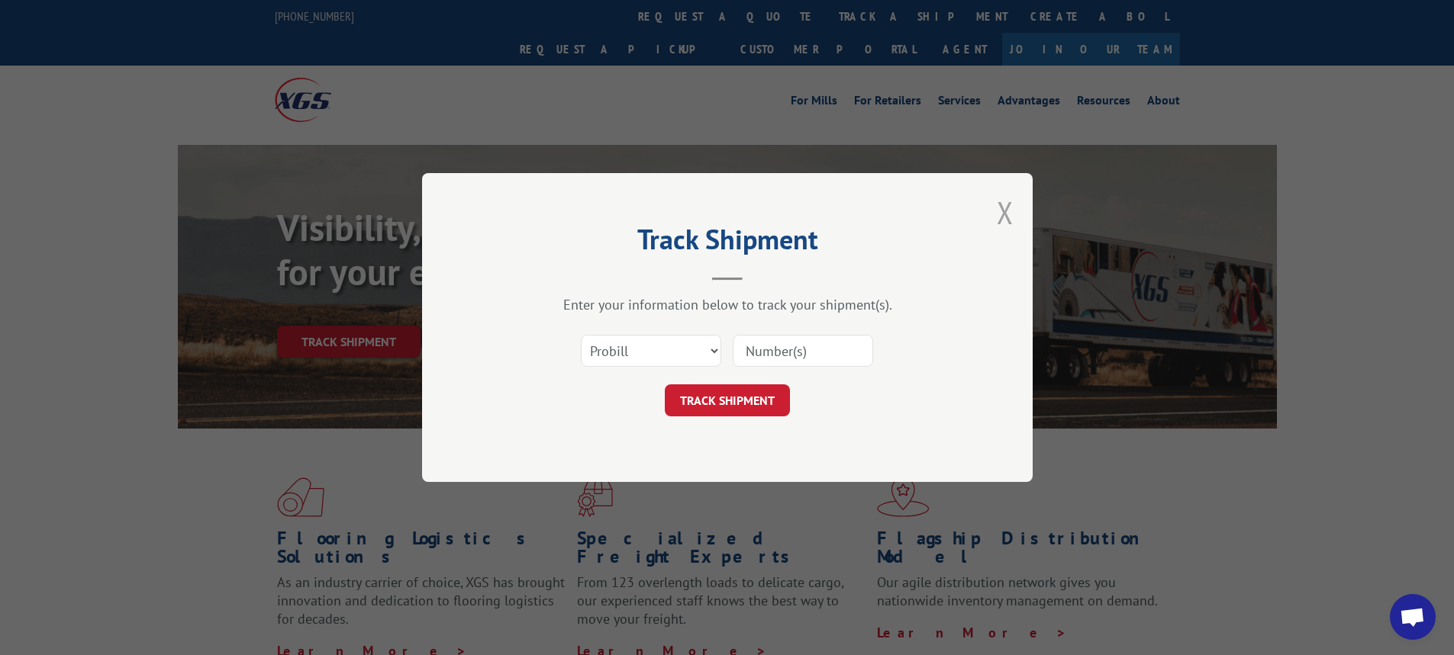
click at [1005, 213] on button "Close modal" at bounding box center [1005, 212] width 17 height 40
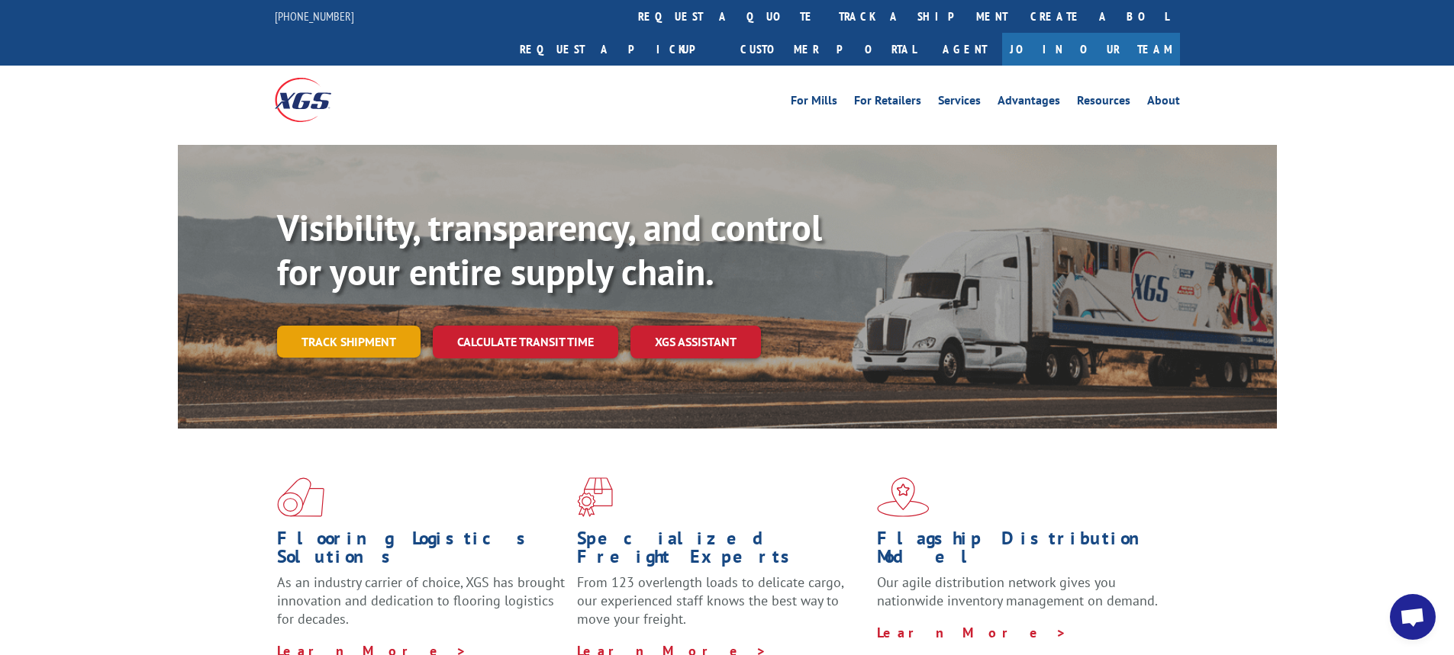
click at [386, 326] on link "Track shipment" at bounding box center [348, 342] width 143 height 32
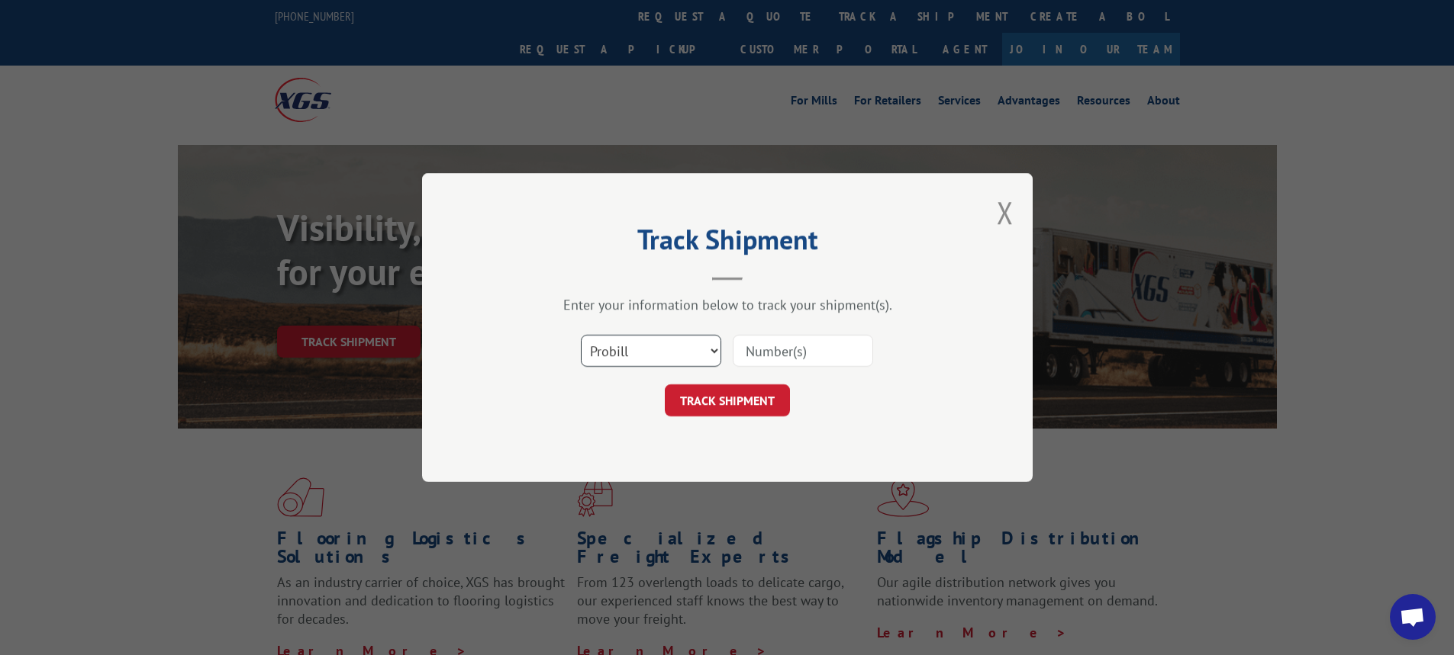
click at [713, 353] on select "Select category... Probill BOL PO" at bounding box center [651, 351] width 140 height 32
select select "bol"
click at [581, 335] on select "Select category... Probill BOL PO" at bounding box center [651, 351] width 140 height 32
click at [740, 377] on form "Select category... Probill BOL PO TRACK SHIPMENT" at bounding box center [727, 371] width 458 height 91
click at [750, 361] on input at bounding box center [803, 351] width 140 height 32
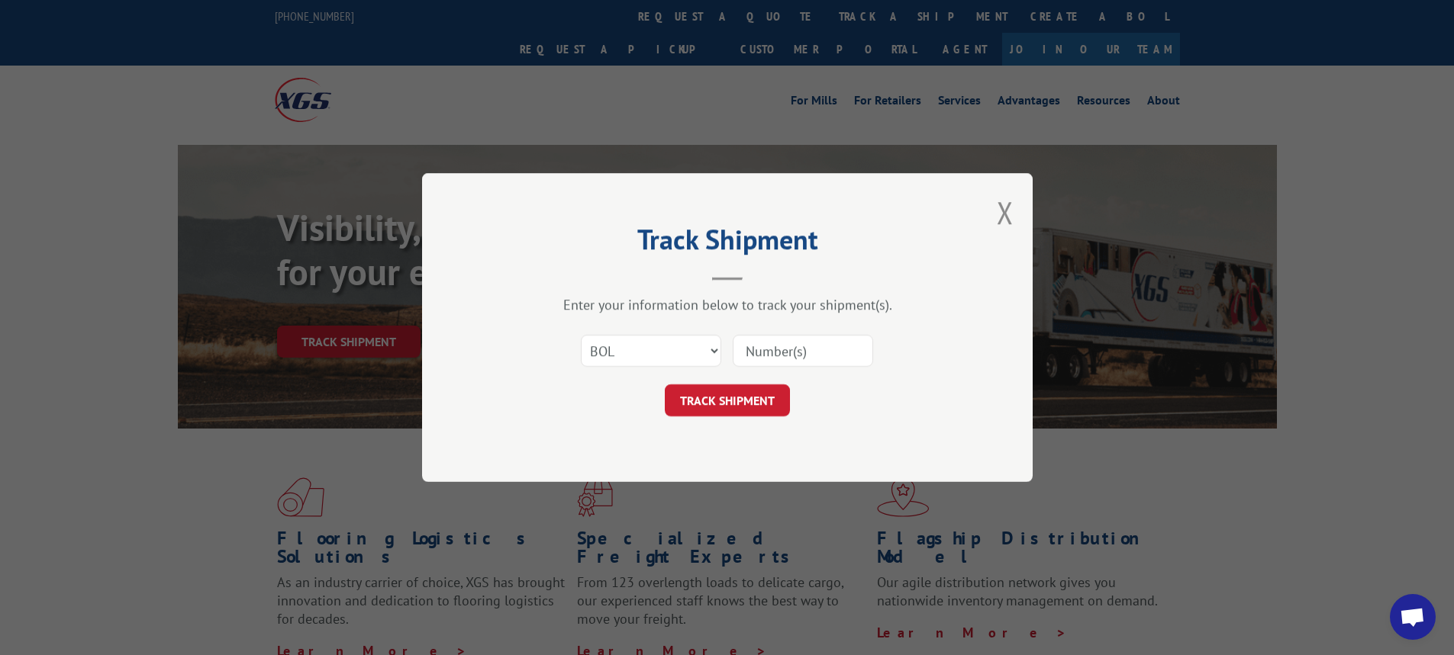
click at [757, 356] on input at bounding box center [803, 351] width 140 height 32
type input "6047111"
click button "TRACK SHIPMENT" at bounding box center [727, 401] width 125 height 32
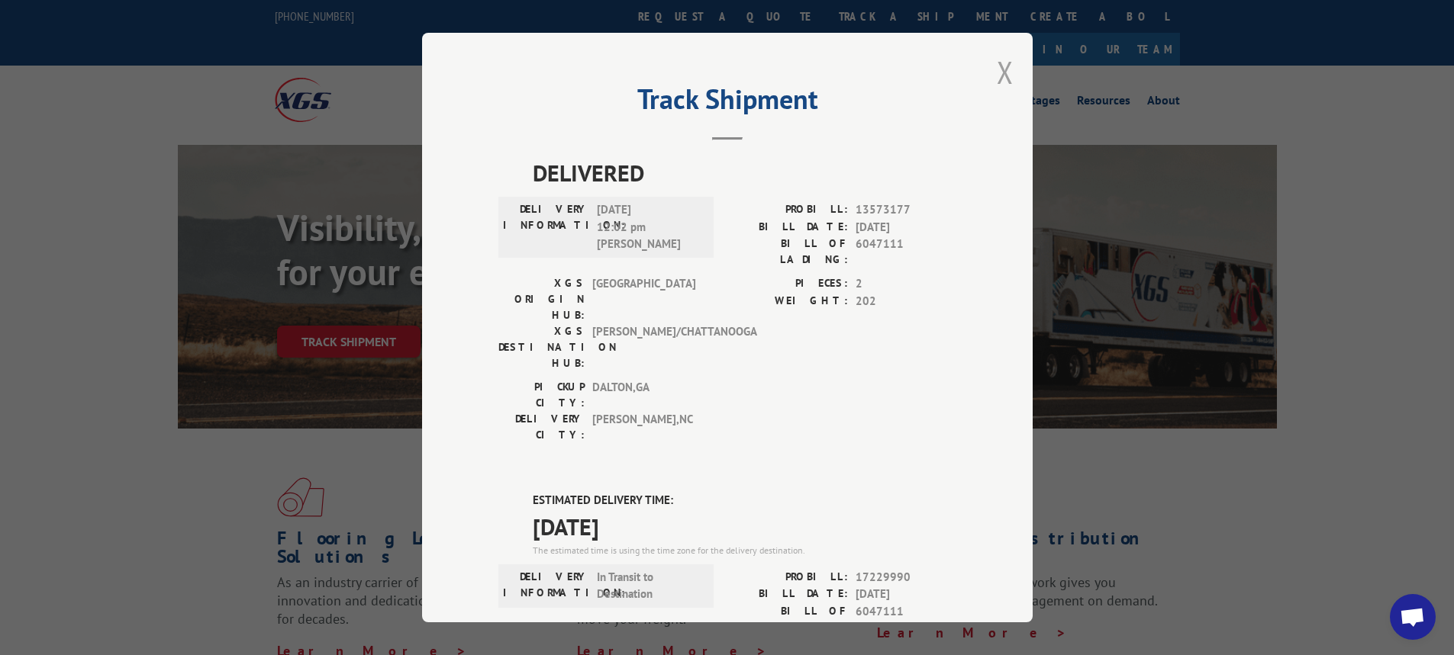
click at [1004, 71] on button "Close modal" at bounding box center [1005, 72] width 17 height 40
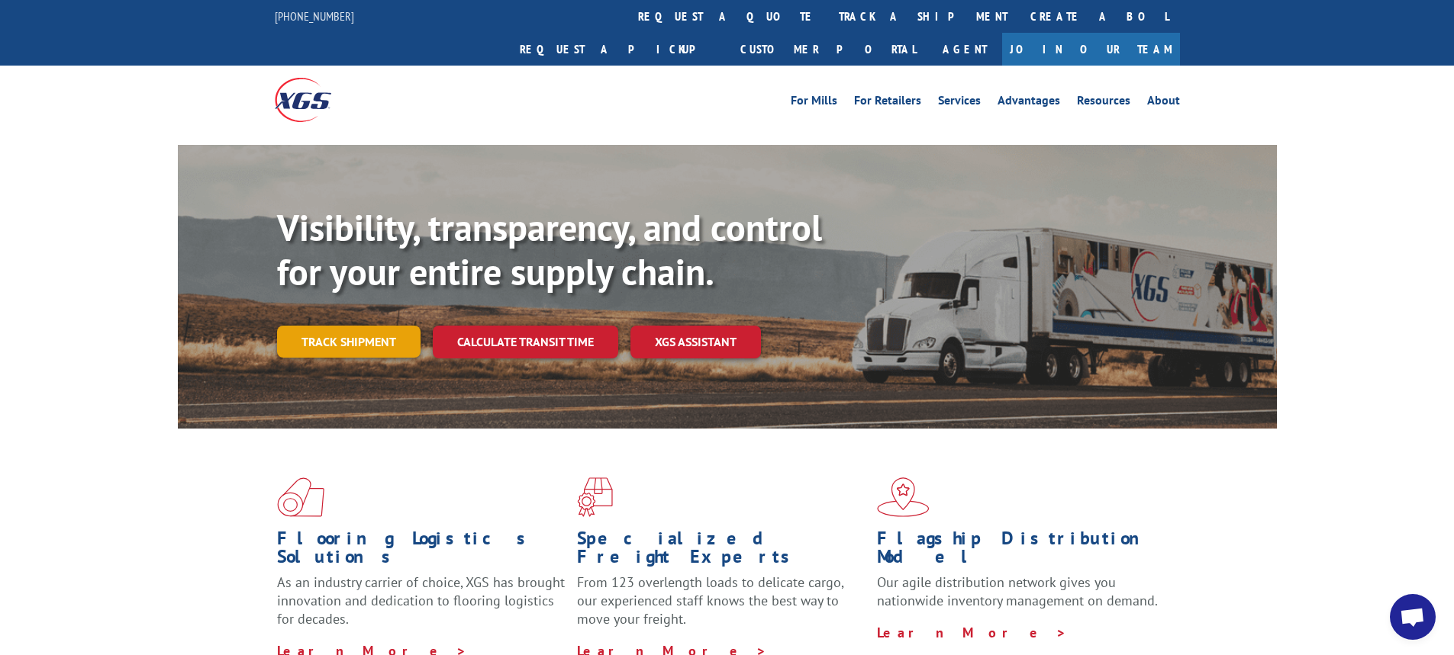
click at [384, 326] on link "Track shipment" at bounding box center [348, 342] width 143 height 32
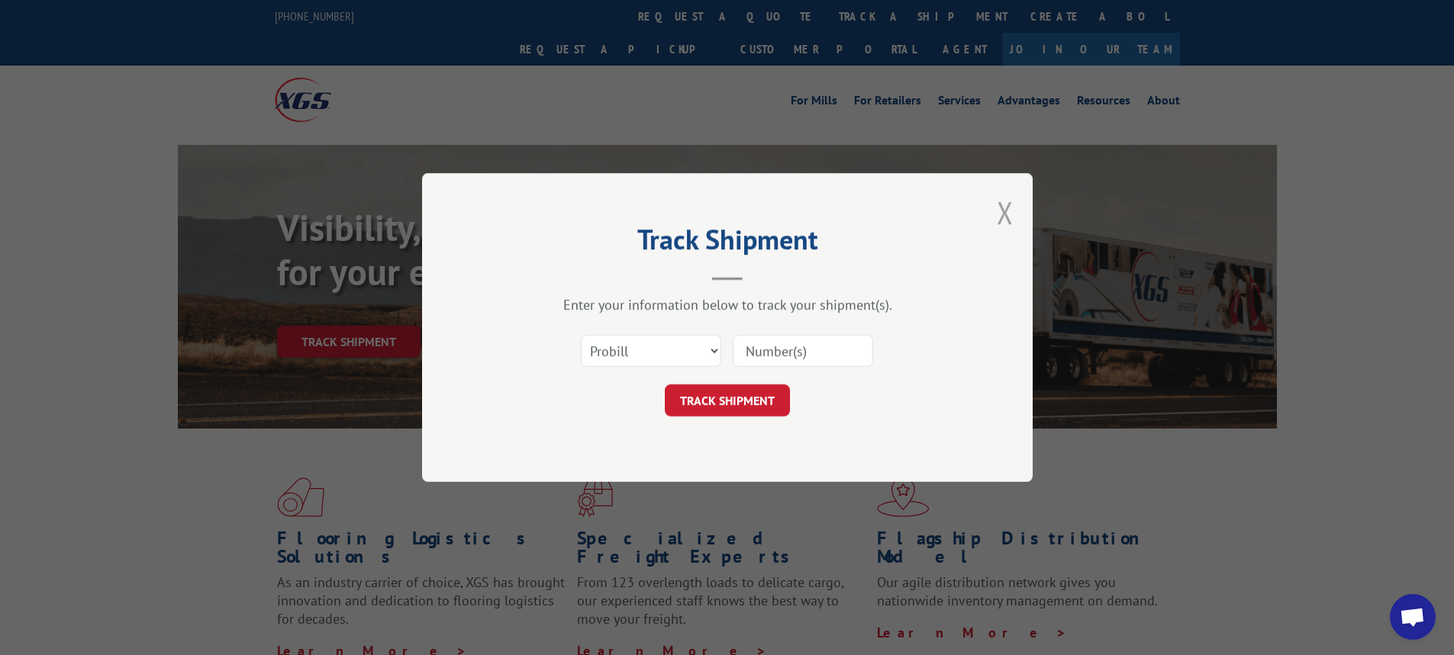
click at [1000, 212] on button "Close modal" at bounding box center [1005, 212] width 17 height 40
